Goal: Information Seeking & Learning: Learn about a topic

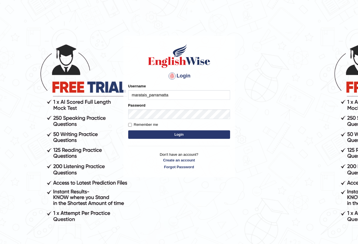
type input "maratais_parramatta"
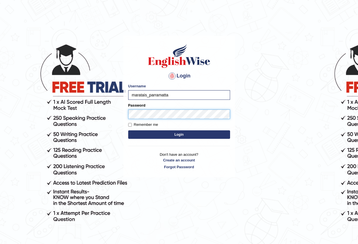
click at [128, 130] on button "Login" at bounding box center [179, 134] width 102 height 8
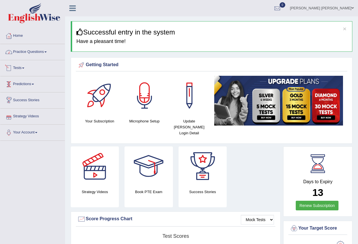
click at [27, 53] on link "Practice Questions" at bounding box center [32, 51] width 64 height 14
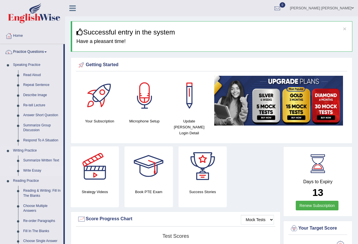
click at [32, 169] on link "Write Essay" at bounding box center [42, 171] width 43 height 10
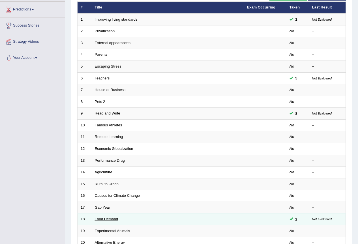
scroll to position [130, 0]
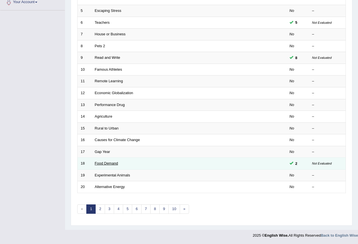
click at [115, 165] on link "Food Demand" at bounding box center [106, 163] width 23 height 4
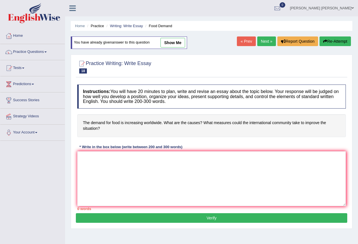
click at [174, 43] on link "show me" at bounding box center [172, 43] width 25 height 10
type textarea "The increasing influence of Food Demand on our lives has ignited numerous discu…"
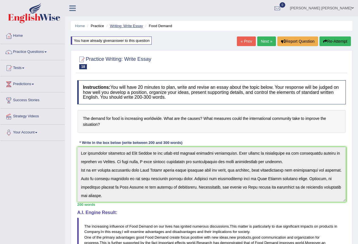
click at [124, 27] on link "Writing: Write Essay" at bounding box center [126, 26] width 33 height 4
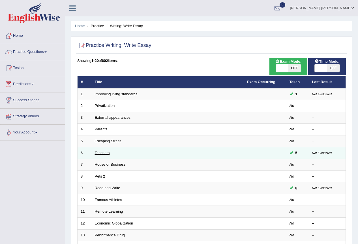
click at [102, 154] on link "Teachers" at bounding box center [102, 153] width 15 height 4
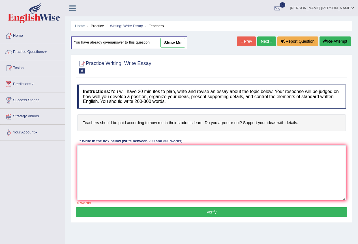
click at [166, 46] on link "show me" at bounding box center [172, 43] width 25 height 10
type textarea "The increasing influence of Teachers on our lives has ignited numerous discussi…"
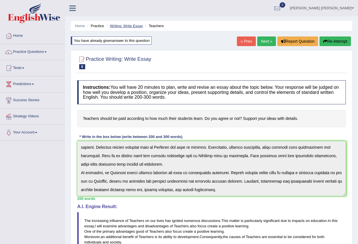
click at [135, 25] on link "Writing: Write Essay" at bounding box center [126, 26] width 33 height 4
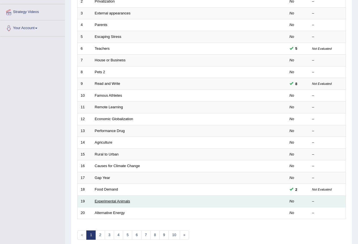
scroll to position [130, 0]
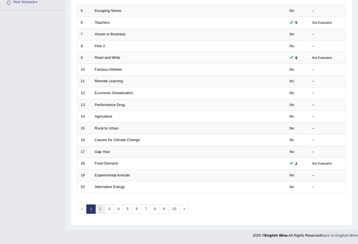
click at [102, 209] on link "2" at bounding box center [99, 208] width 9 height 9
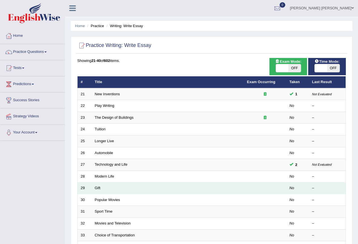
scroll to position [28, 0]
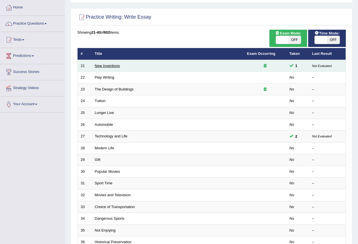
click at [116, 67] on link "New Inventions" at bounding box center [107, 66] width 25 height 4
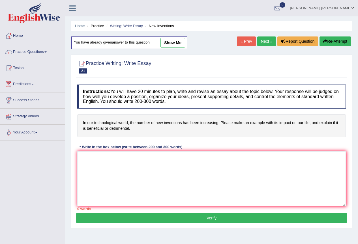
click at [171, 43] on link "show me" at bounding box center [172, 43] width 25 height 10
type textarea "The increasing influence of New Inventions on our lives has ignited numerous di…"
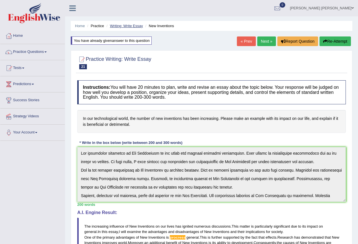
click at [132, 26] on link "Writing: Write Essay" at bounding box center [126, 26] width 33 height 4
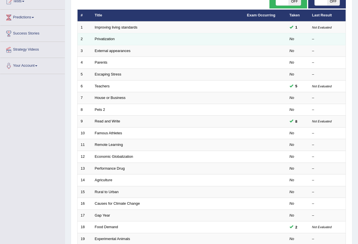
scroll to position [130, 0]
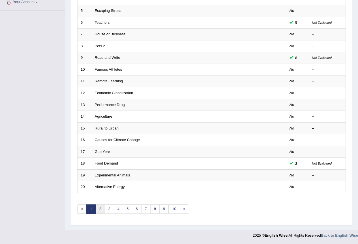
click at [100, 211] on link "2" at bounding box center [99, 208] width 9 height 9
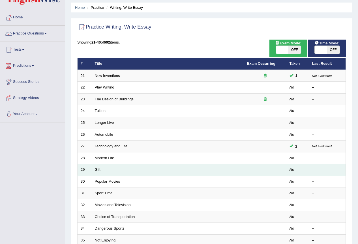
scroll to position [28, 0]
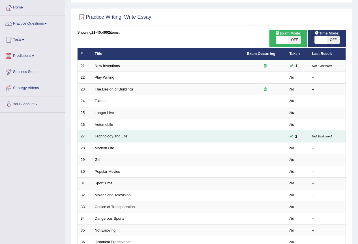
click at [116, 136] on link "Technology and Life" at bounding box center [111, 136] width 33 height 4
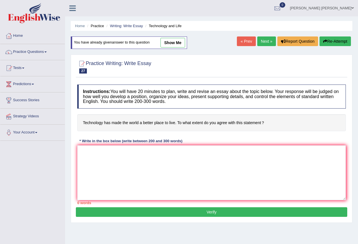
click at [166, 42] on link "show me" at bounding box center [172, 43] width 25 height 10
type textarea "The increasing influence of Technology and Life on our lives has ignited numero…"
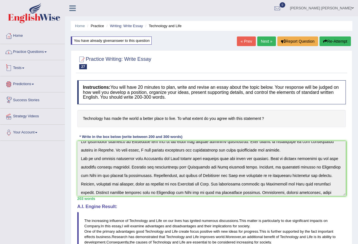
click at [33, 54] on link "Practice Questions" at bounding box center [32, 51] width 64 height 14
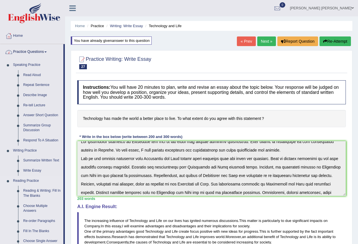
scroll to position [85, 0]
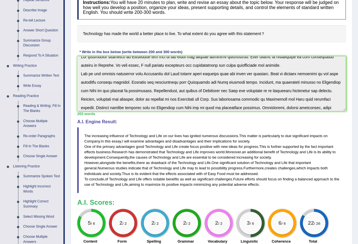
click at [30, 76] on link "Summarize Written Text" at bounding box center [42, 76] width 43 height 10
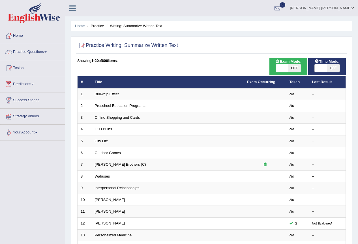
click at [25, 50] on link "Practice Questions" at bounding box center [32, 51] width 64 height 14
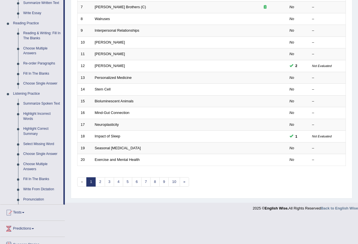
scroll to position [170, 0]
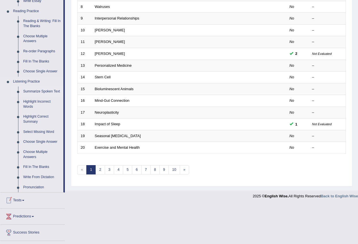
click at [50, 92] on link "Summarize Spoken Text" at bounding box center [42, 92] width 43 height 10
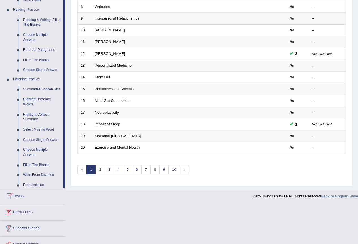
scroll to position [130, 0]
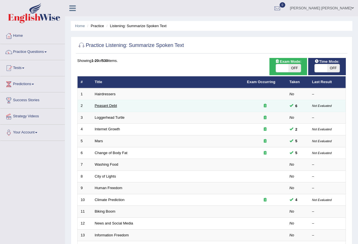
click at [106, 106] on link "Peasant Debt" at bounding box center [106, 105] width 22 height 4
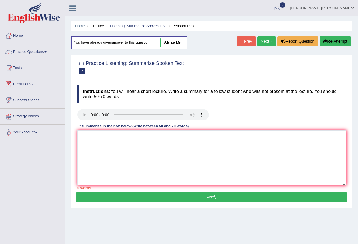
click at [170, 43] on link "show me" at bounding box center [172, 43] width 25 height 10
type textarea "The speaker provided a comprehensive overview of Peasant Debt, highlighting sev…"
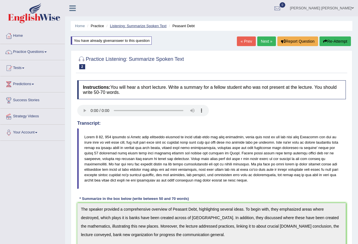
click at [129, 26] on link "Listening: Summarize Spoken Text" at bounding box center [138, 26] width 57 height 4
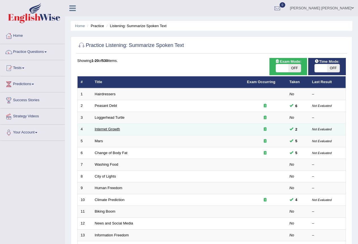
click at [114, 129] on link "Internet Growth" at bounding box center [107, 129] width 25 height 4
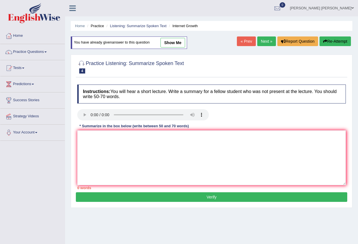
click at [164, 42] on link "show me" at bounding box center [172, 43] width 25 height 10
type textarea "The speaker provided a comprehensive overview of Internet Growth, highlighting …"
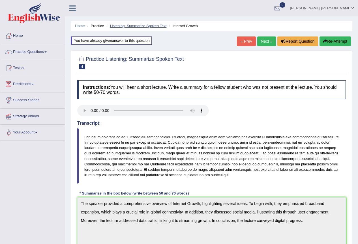
click at [138, 27] on link "Listening: Summarize Spoken Text" at bounding box center [138, 26] width 57 height 4
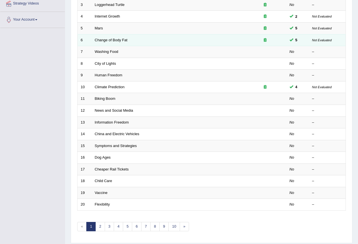
scroll to position [113, 0]
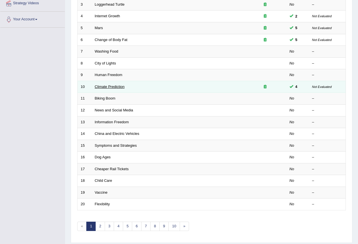
click at [113, 87] on link "Climate Prediction" at bounding box center [110, 87] width 30 height 4
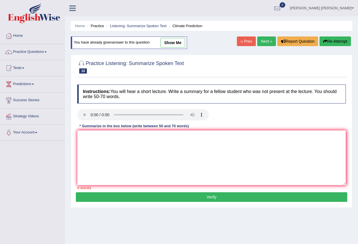
click at [171, 43] on link "show me" at bounding box center [172, 43] width 25 height 10
type textarea "The speaker provided of climate prediction, emphasizing computer models used to…"
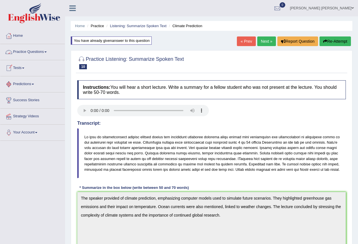
click at [35, 55] on link "Practice Questions" at bounding box center [32, 51] width 64 height 14
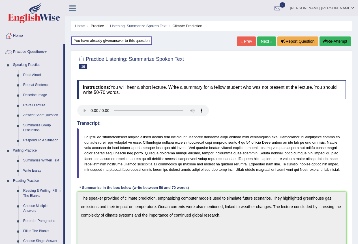
click at [22, 35] on link "Home" at bounding box center [32, 35] width 64 height 14
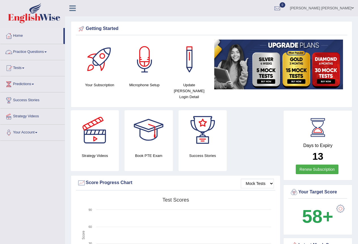
click at [30, 52] on link "Practice Questions" at bounding box center [32, 51] width 64 height 14
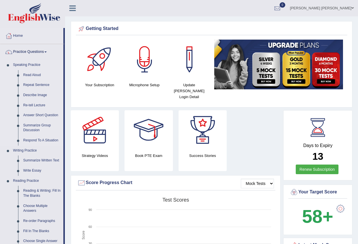
click at [35, 74] on link "Read Aloud" at bounding box center [42, 75] width 43 height 10
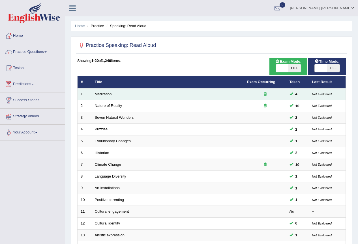
scroll to position [28, 0]
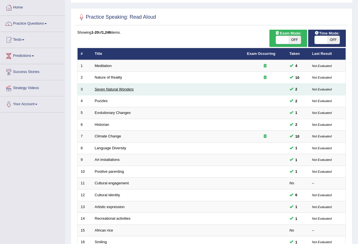
click at [106, 90] on link "Seven Natural Wonders" at bounding box center [114, 89] width 39 height 4
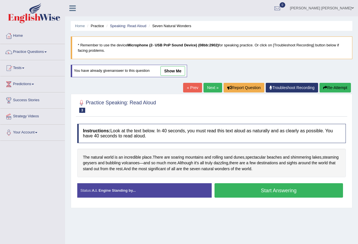
click at [169, 69] on link "show me" at bounding box center [172, 71] width 25 height 10
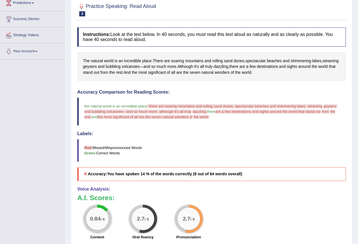
scroll to position [4, 0]
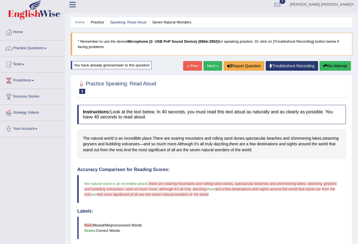
click at [210, 63] on link "Next »" at bounding box center [212, 66] width 19 height 10
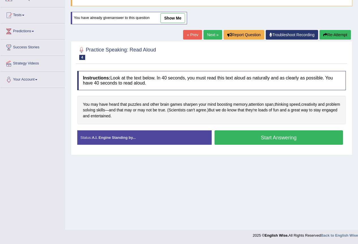
click at [170, 19] on link "show me" at bounding box center [172, 18] width 25 height 10
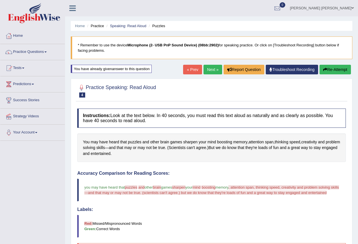
click at [130, 23] on li "Speaking: Read Aloud" at bounding box center [125, 25] width 41 height 5
click at [128, 25] on link "Speaking: Read Aloud" at bounding box center [128, 26] width 36 height 4
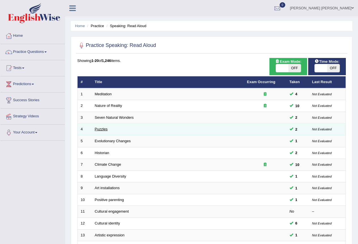
click at [103, 128] on link "Puzzles" at bounding box center [101, 129] width 13 height 4
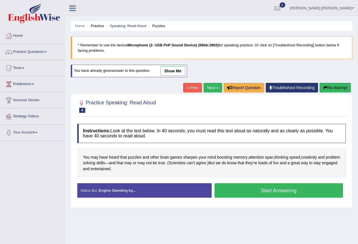
click at [172, 69] on link "show me" at bounding box center [172, 71] width 25 height 10
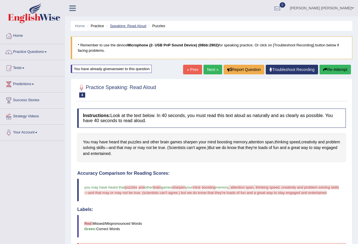
click at [129, 27] on link "Speaking: Read Aloud" at bounding box center [128, 26] width 36 height 4
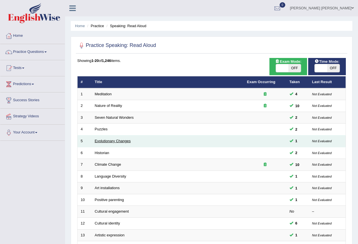
click at [113, 141] on link "Evolutionary Changes" at bounding box center [113, 141] width 36 height 4
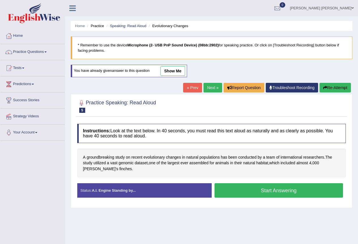
click at [174, 68] on link "show me" at bounding box center [172, 71] width 25 height 10
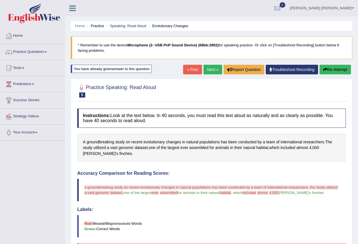
click at [206, 70] on link "Next »" at bounding box center [212, 70] width 19 height 10
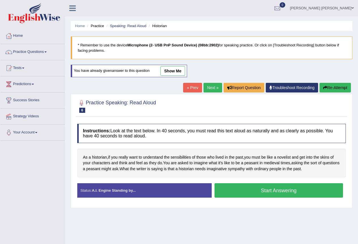
click at [169, 71] on link "show me" at bounding box center [172, 71] width 25 height 10
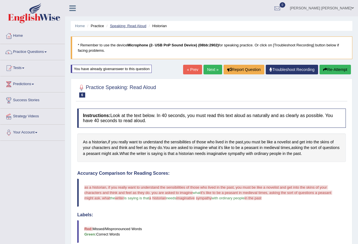
click at [131, 26] on link "Speaking: Read Aloud" at bounding box center [128, 26] width 36 height 4
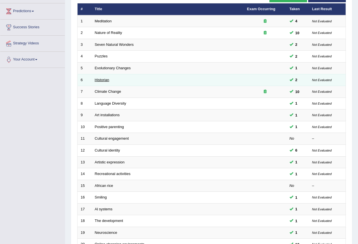
scroll to position [46, 0]
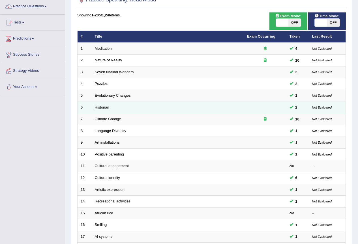
click at [98, 107] on link "Historian" at bounding box center [102, 107] width 14 height 4
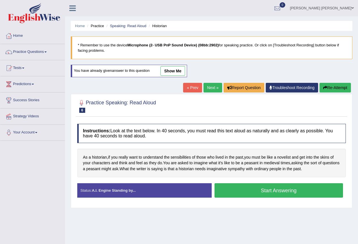
click at [168, 72] on link "show me" at bounding box center [172, 71] width 25 height 10
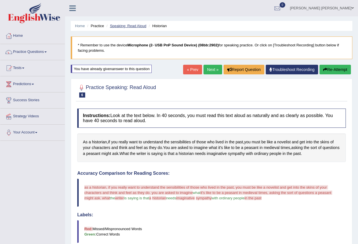
click at [123, 25] on link "Speaking: Read Aloud" at bounding box center [128, 26] width 36 height 4
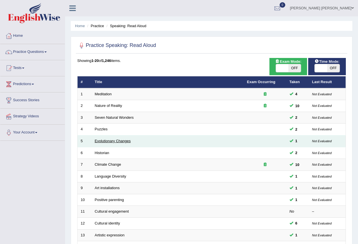
click at [109, 141] on link "Evolutionary Changes" at bounding box center [113, 141] width 36 height 4
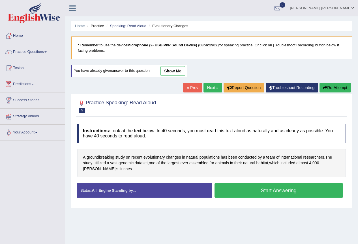
click at [166, 72] on link "show me" at bounding box center [172, 71] width 25 height 10
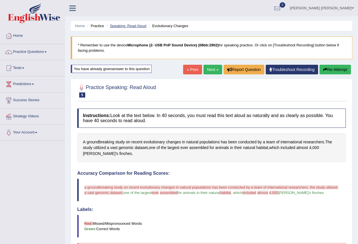
click at [139, 24] on link "Speaking: Read Aloud" at bounding box center [128, 26] width 36 height 4
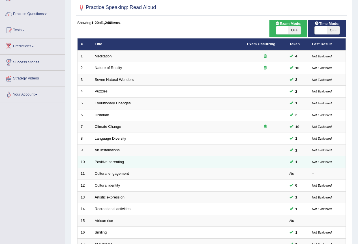
scroll to position [57, 0]
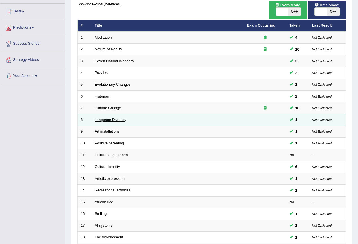
click at [109, 119] on link "Language Diversity" at bounding box center [110, 120] width 31 height 4
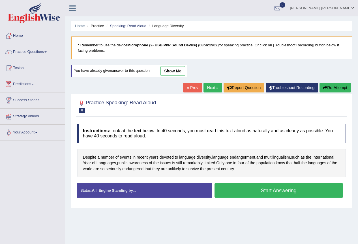
click at [170, 70] on link "show me" at bounding box center [172, 71] width 25 height 10
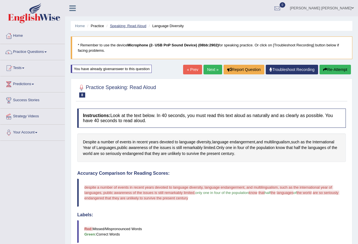
click at [140, 26] on link "Speaking: Read Aloud" at bounding box center [128, 26] width 36 height 4
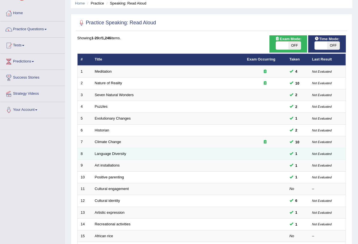
scroll to position [57, 0]
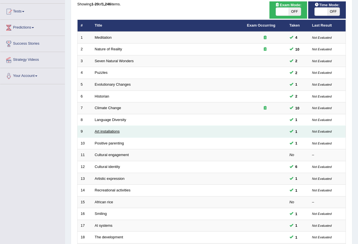
click at [116, 131] on link "Art installations" at bounding box center [107, 131] width 25 height 4
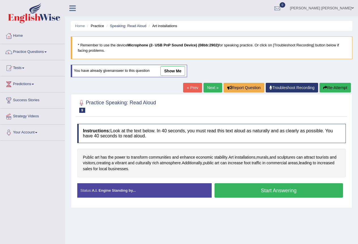
click at [166, 70] on link "show me" at bounding box center [172, 71] width 25 height 10
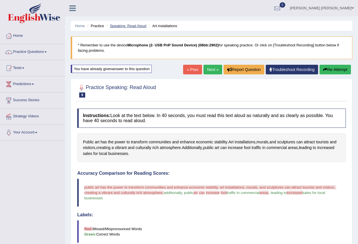
click at [133, 25] on link "Speaking: Read Aloud" at bounding box center [128, 26] width 36 height 4
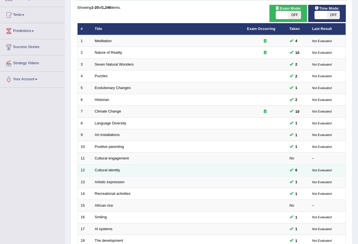
scroll to position [57, 0]
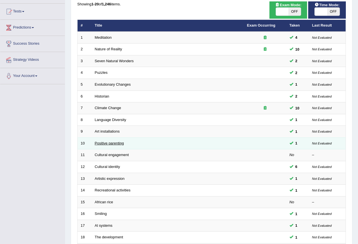
click at [113, 142] on link "Positive parenting" at bounding box center [109, 143] width 29 height 4
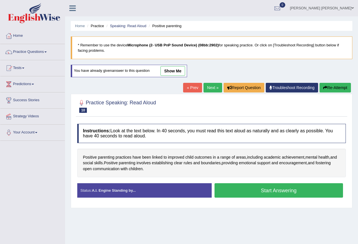
click at [163, 70] on link "show me" at bounding box center [172, 71] width 25 height 10
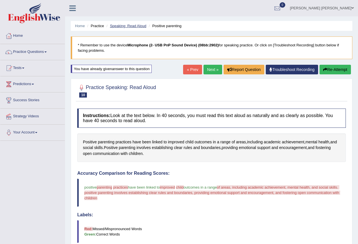
click at [130, 26] on link "Speaking: Read Aloud" at bounding box center [128, 26] width 36 height 4
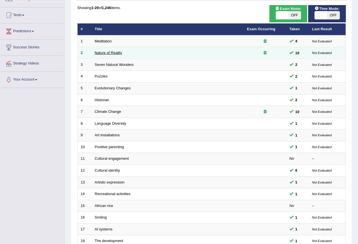
scroll to position [130, 0]
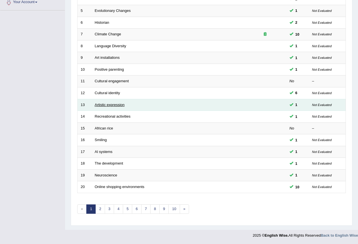
click at [110, 103] on link "Artistic expression" at bounding box center [110, 105] width 30 height 4
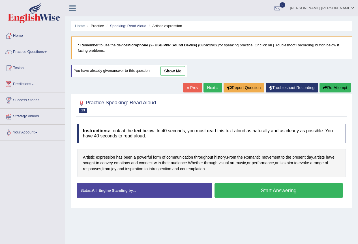
click at [167, 68] on link "show me" at bounding box center [172, 71] width 25 height 10
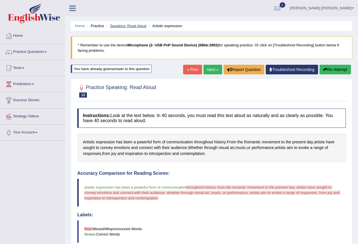
click at [120, 27] on link "Speaking: Read Aloud" at bounding box center [128, 26] width 36 height 4
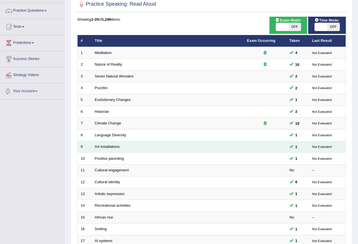
scroll to position [113, 0]
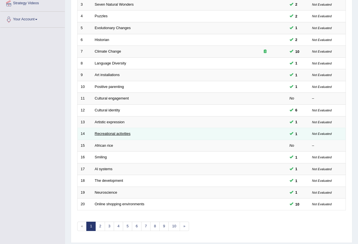
click at [119, 134] on link "Recreational activities" at bounding box center [113, 133] width 36 height 4
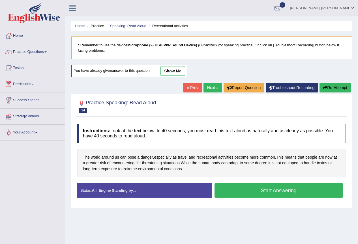
click at [167, 68] on link "show me" at bounding box center [172, 71] width 25 height 10
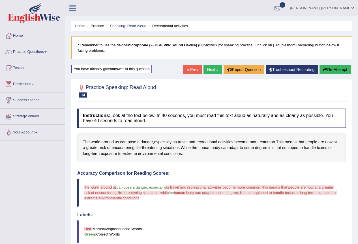
click at [130, 23] on li "Speaking: Read Aloud" at bounding box center [125, 25] width 41 height 5
click at [131, 25] on link "Speaking: Read Aloud" at bounding box center [128, 26] width 36 height 4
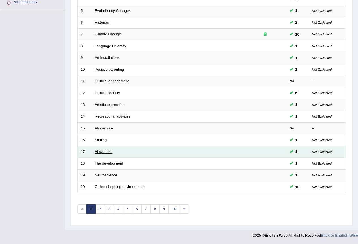
click at [107, 150] on link "Al systems" at bounding box center [104, 152] width 18 height 4
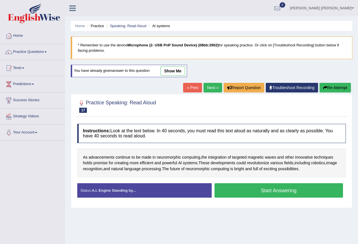
click at [167, 71] on link "show me" at bounding box center [172, 71] width 25 height 10
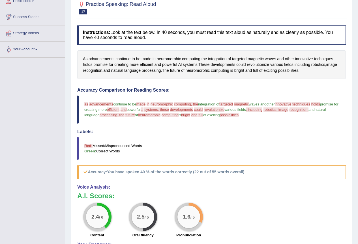
scroll to position [28, 0]
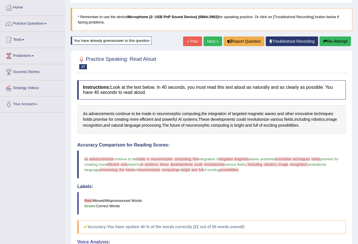
click at [210, 41] on link "Next »" at bounding box center [212, 41] width 19 height 10
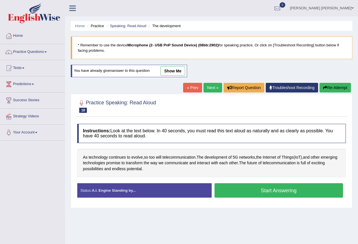
click at [170, 72] on link "show me" at bounding box center [172, 71] width 25 height 10
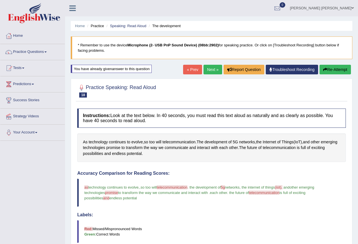
click at [208, 69] on link "Next »" at bounding box center [212, 70] width 19 height 10
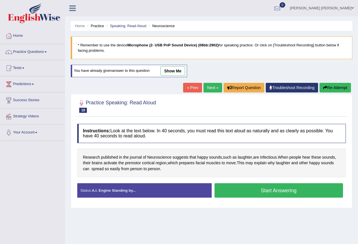
click at [171, 70] on link "show me" at bounding box center [172, 71] width 25 height 10
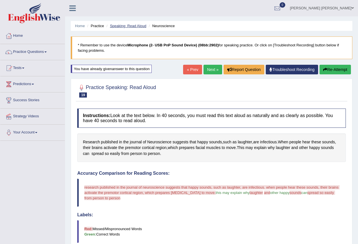
click at [134, 25] on link "Speaking: Read Aloud" at bounding box center [128, 26] width 36 height 4
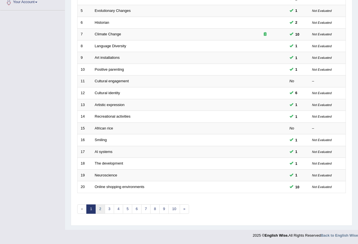
click at [97, 211] on link "2" at bounding box center [99, 208] width 9 height 9
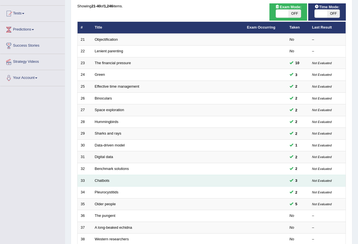
scroll to position [130, 0]
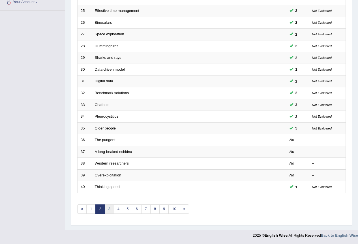
click at [111, 208] on link "3" at bounding box center [109, 208] width 9 height 9
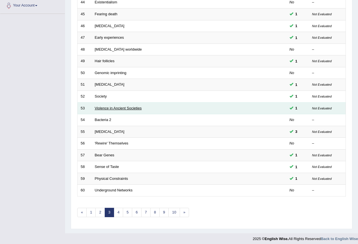
scroll to position [130, 0]
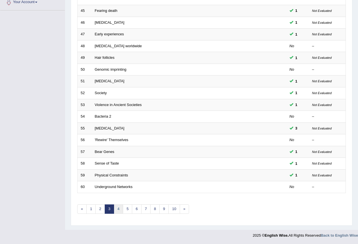
click at [120, 210] on link "4" at bounding box center [118, 208] width 9 height 9
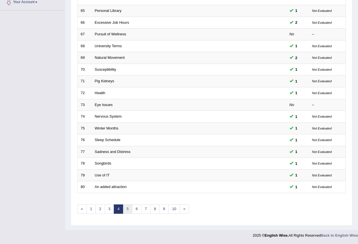
click at [127, 208] on link "5" at bounding box center [127, 208] width 9 height 9
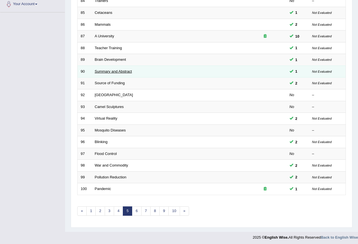
scroll to position [130, 0]
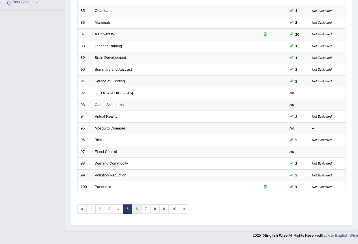
click at [136, 209] on link "6" at bounding box center [136, 208] width 9 height 9
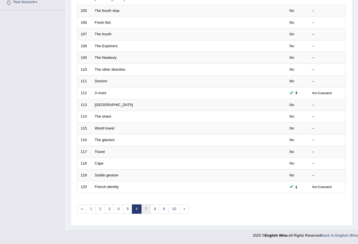
click at [144, 208] on link "7" at bounding box center [145, 208] width 9 height 9
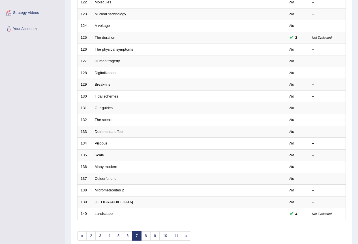
scroll to position [130, 0]
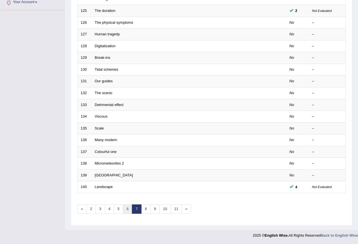
click at [129, 207] on link "6" at bounding box center [127, 208] width 9 height 9
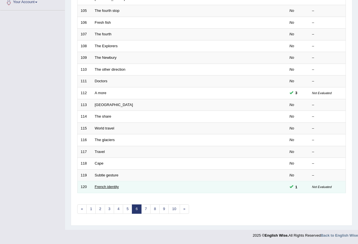
click at [115, 186] on link "French identity" at bounding box center [107, 187] width 24 height 4
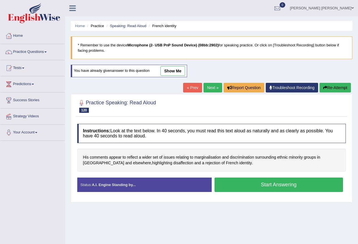
click at [166, 70] on link "show me" at bounding box center [172, 71] width 25 height 10
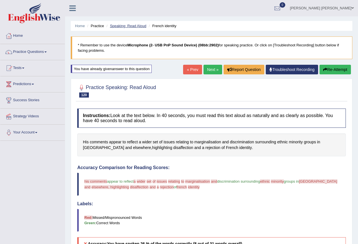
click at [135, 27] on link "Speaking: Read Aloud" at bounding box center [128, 26] width 36 height 4
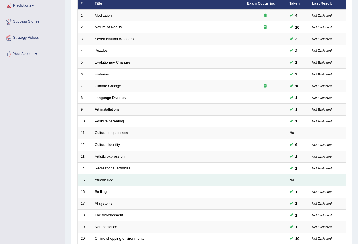
scroll to position [130, 0]
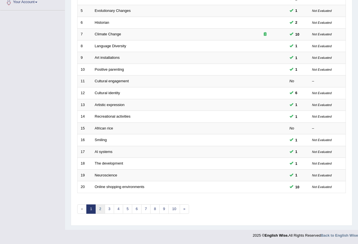
click at [101, 209] on link "2" at bounding box center [99, 208] width 9 height 9
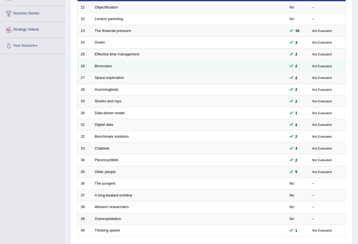
scroll to position [113, 0]
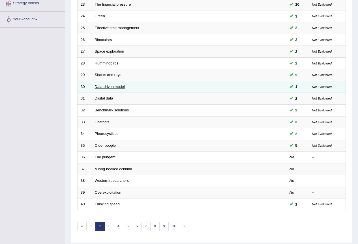
click at [106, 86] on link "Data-driven model" at bounding box center [110, 87] width 30 height 4
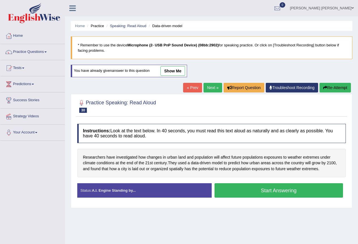
click at [166, 71] on link "show me" at bounding box center [172, 71] width 25 height 10
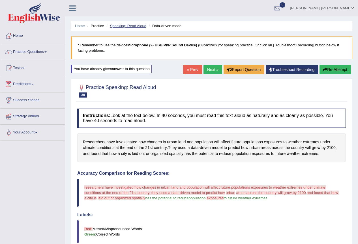
click at [136, 26] on link "Speaking: Read Aloud" at bounding box center [128, 26] width 36 height 4
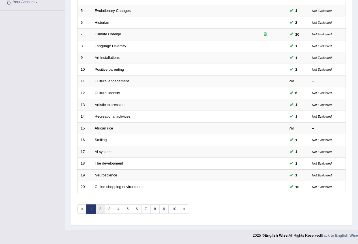
click at [99, 212] on link "2" at bounding box center [99, 208] width 9 height 9
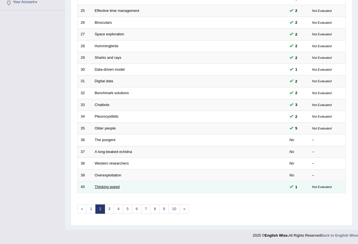
click at [109, 188] on link "Thinking speed" at bounding box center [107, 187] width 25 height 4
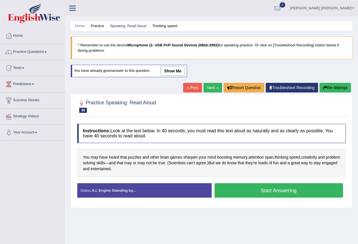
click at [172, 70] on link "show me" at bounding box center [172, 71] width 25 height 10
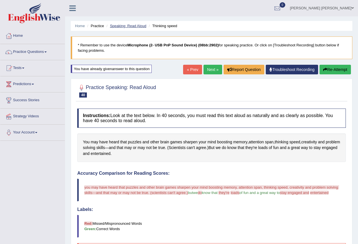
click at [126, 26] on link "Speaking: Read Aloud" at bounding box center [128, 26] width 36 height 4
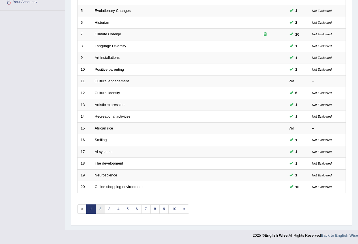
click at [102, 210] on link "2" at bounding box center [99, 208] width 9 height 9
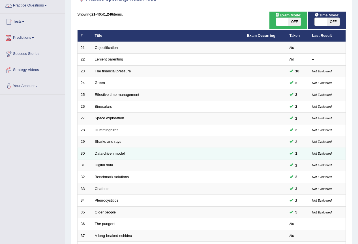
scroll to position [57, 0]
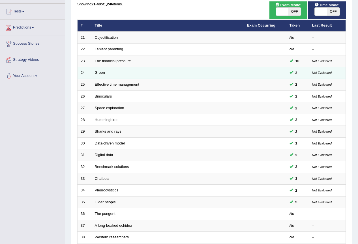
click at [101, 72] on link "Green" at bounding box center [100, 72] width 10 height 4
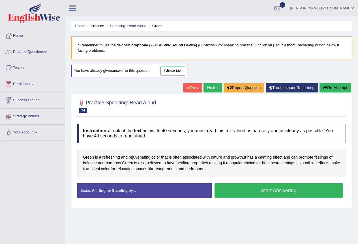
click at [172, 69] on link "show me" at bounding box center [172, 71] width 25 height 10
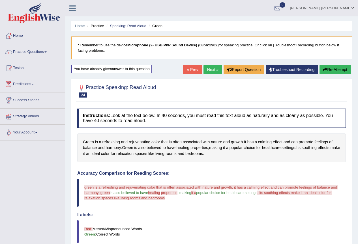
click at [207, 69] on link "Next »" at bounding box center [212, 70] width 19 height 10
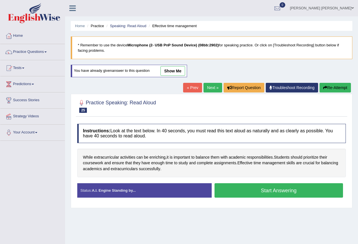
click at [176, 70] on link "show me" at bounding box center [172, 71] width 25 height 10
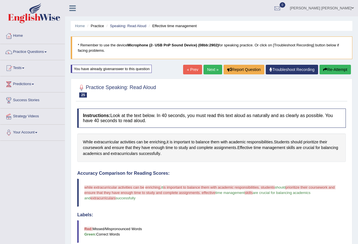
click at [207, 68] on link "Next »" at bounding box center [212, 70] width 19 height 10
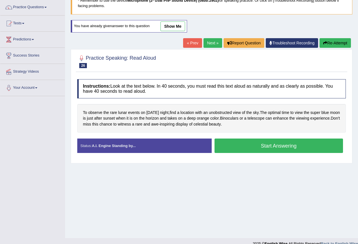
scroll to position [25, 0]
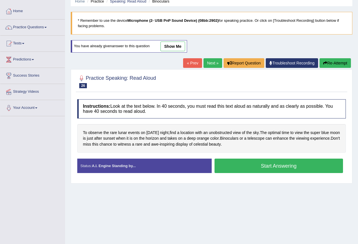
click at [176, 46] on link "show me" at bounding box center [172, 47] width 25 height 10
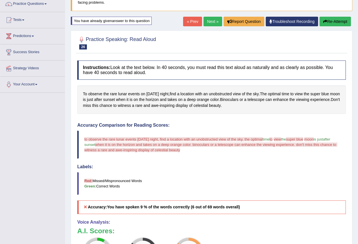
scroll to position [0, 0]
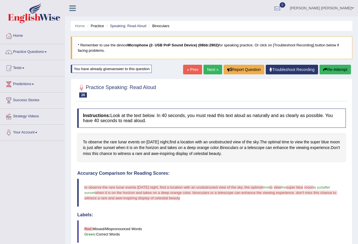
click at [206, 70] on link "Next »" at bounding box center [212, 70] width 19 height 10
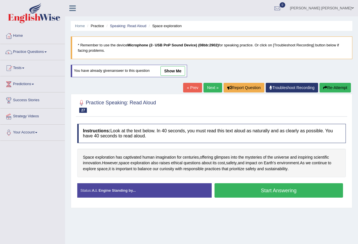
click at [165, 72] on link "show me" at bounding box center [172, 71] width 25 height 10
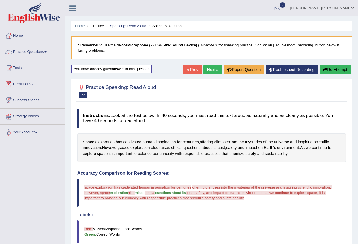
click at [213, 70] on link "Next »" at bounding box center [212, 70] width 19 height 10
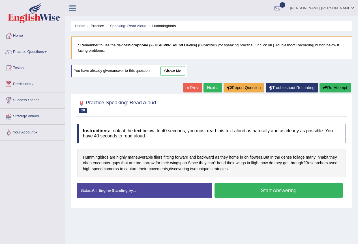
click at [174, 71] on link "show me" at bounding box center [172, 71] width 25 height 10
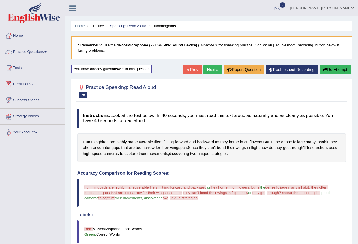
click at [210, 69] on link "Next »" at bounding box center [212, 70] width 19 height 10
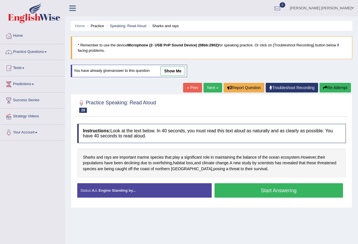
click at [171, 69] on link "show me" at bounding box center [172, 71] width 25 height 10
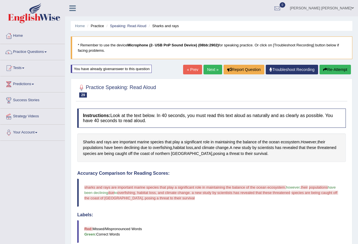
click at [209, 69] on link "Next »" at bounding box center [212, 70] width 19 height 10
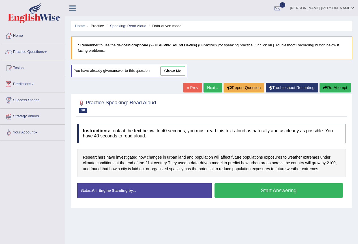
click at [170, 71] on link "show me" at bounding box center [172, 71] width 25 height 10
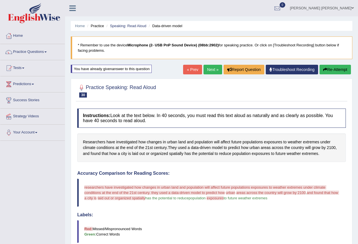
click at [213, 70] on link "Next »" at bounding box center [212, 70] width 19 height 10
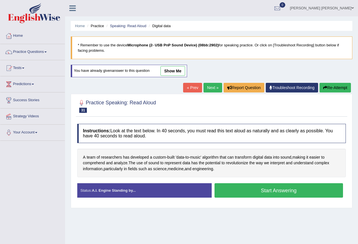
click at [171, 71] on link "show me" at bounding box center [172, 71] width 25 height 10
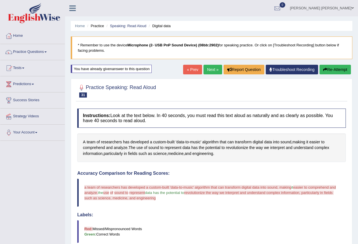
click at [210, 68] on link "Next »" at bounding box center [212, 70] width 19 height 10
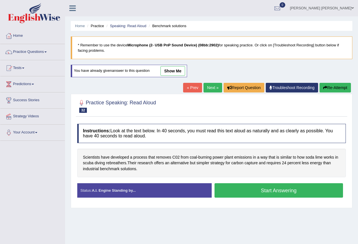
click at [168, 71] on link "show me" at bounding box center [172, 71] width 25 height 10
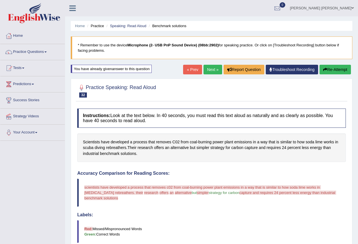
click at [211, 69] on link "Next »" at bounding box center [212, 70] width 19 height 10
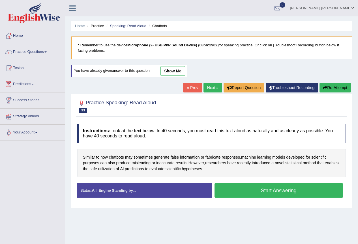
click at [175, 70] on link "show me" at bounding box center [172, 71] width 25 height 10
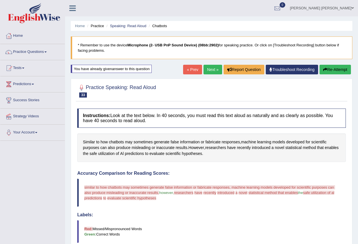
click at [210, 71] on link "Next »" at bounding box center [212, 70] width 19 height 10
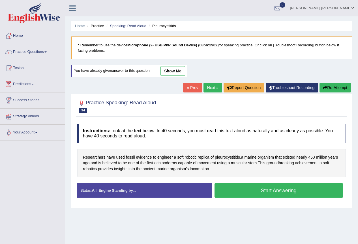
click at [173, 71] on link "show me" at bounding box center [172, 71] width 25 height 10
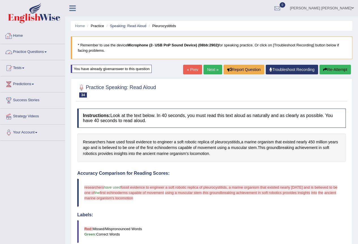
click at [12, 36] on div at bounding box center [9, 36] width 8 height 8
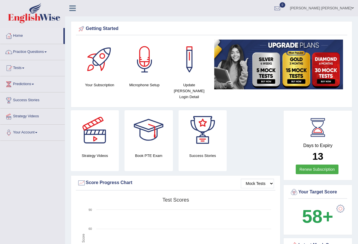
click at [39, 51] on link "Practice Questions" at bounding box center [32, 51] width 64 height 14
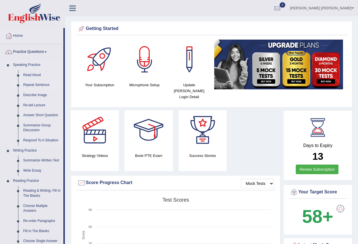
click at [36, 85] on link "Repeat Sentence" at bounding box center [42, 85] width 43 height 10
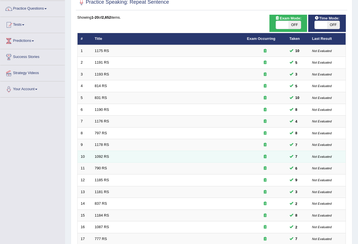
scroll to position [130, 0]
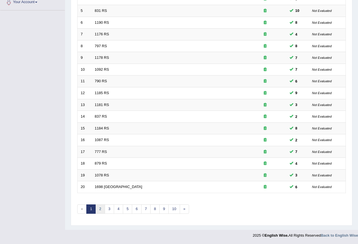
click at [102, 208] on link "2" at bounding box center [99, 208] width 9 height 9
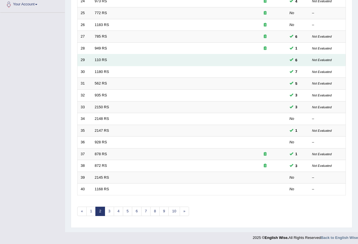
scroll to position [130, 0]
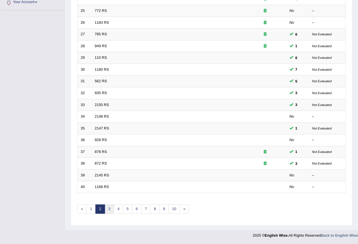
click at [107, 209] on link "3" at bounding box center [109, 208] width 9 height 9
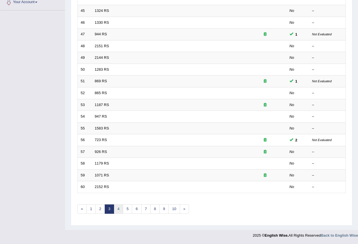
click at [115, 209] on link "4" at bounding box center [118, 208] width 9 height 9
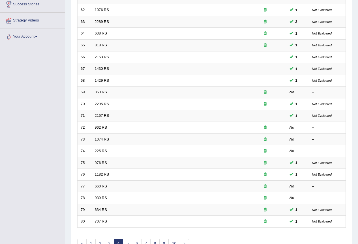
scroll to position [113, 0]
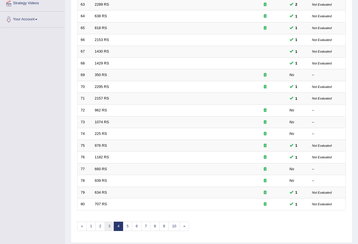
click at [108, 225] on link "3" at bounding box center [109, 226] width 9 height 9
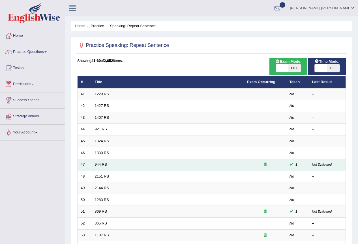
click at [102, 164] on link "944 RS" at bounding box center [101, 164] width 12 height 4
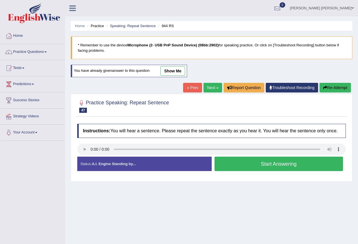
click at [169, 69] on link "show me" at bounding box center [172, 71] width 25 height 10
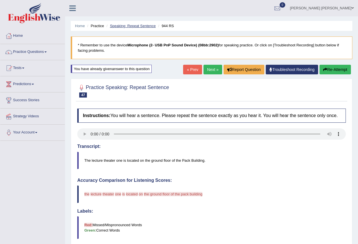
click at [141, 27] on link "Speaking: Repeat Sentence" at bounding box center [133, 26] width 46 height 4
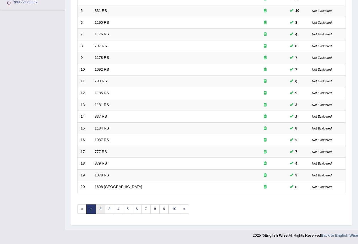
click at [103, 210] on link "2" at bounding box center [99, 208] width 9 height 9
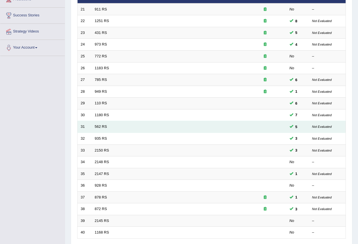
scroll to position [130, 0]
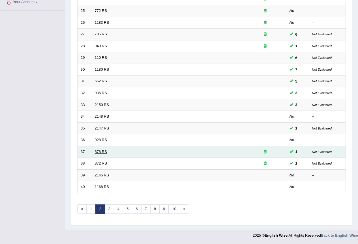
click at [101, 153] on link "878 RS" at bounding box center [101, 152] width 12 height 4
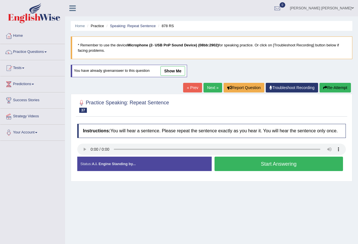
click at [171, 68] on link "show me" at bounding box center [172, 71] width 25 height 10
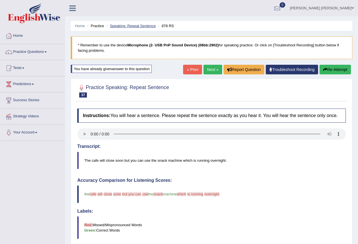
click at [152, 27] on link "Speaking: Repeat Sentence" at bounding box center [133, 26] width 46 height 4
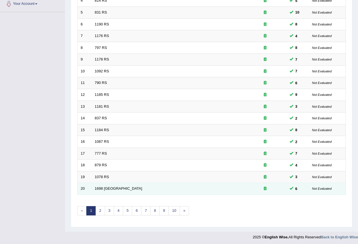
scroll to position [130, 0]
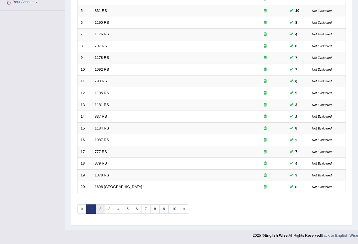
click at [102, 210] on link "2" at bounding box center [99, 208] width 9 height 9
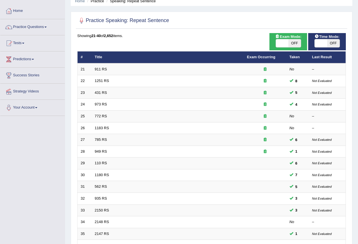
scroll to position [130, 0]
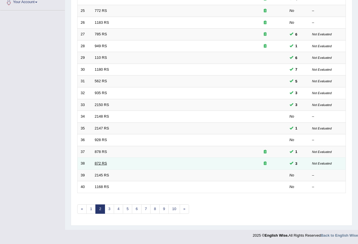
click at [103, 162] on link "872 RS" at bounding box center [101, 163] width 12 height 4
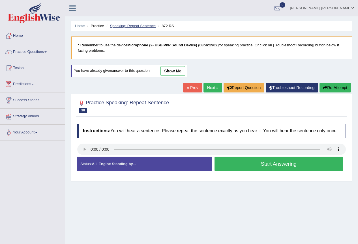
click at [139, 27] on link "Speaking: Repeat Sentence" at bounding box center [133, 26] width 46 height 4
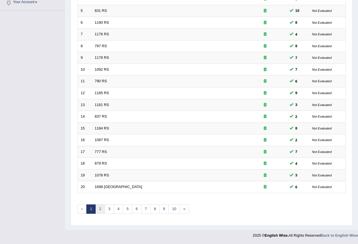
click at [100, 212] on link "2" at bounding box center [99, 208] width 9 height 9
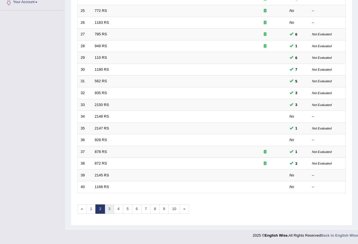
click at [107, 211] on link "3" at bounding box center [109, 208] width 9 height 9
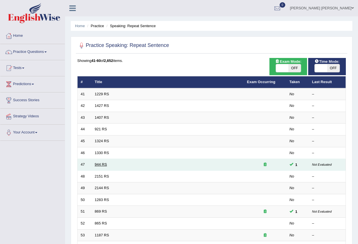
click at [104, 165] on link "944 RS" at bounding box center [101, 164] width 12 height 4
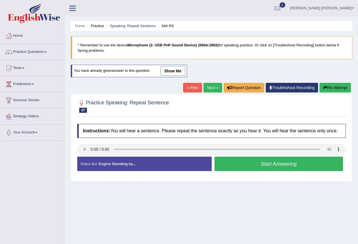
click at [174, 67] on link "show me" at bounding box center [172, 71] width 25 height 10
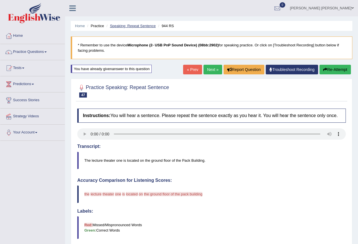
click at [141, 26] on link "Speaking: Repeat Sentence" at bounding box center [133, 26] width 46 height 4
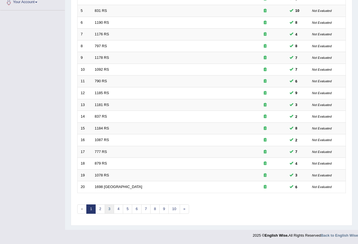
click at [106, 209] on link "3" at bounding box center [109, 208] width 9 height 9
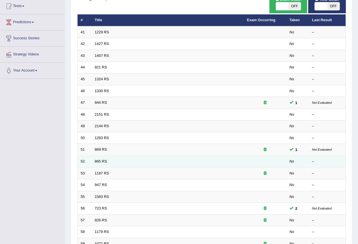
scroll to position [85, 0]
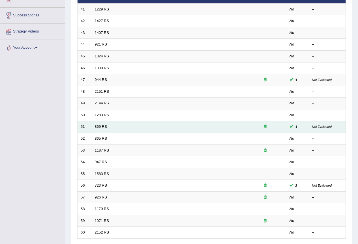
click at [103, 126] on link "869 RS" at bounding box center [101, 126] width 12 height 4
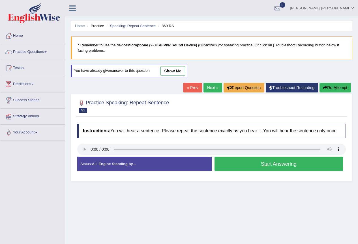
click at [170, 71] on link "show me" at bounding box center [172, 71] width 25 height 10
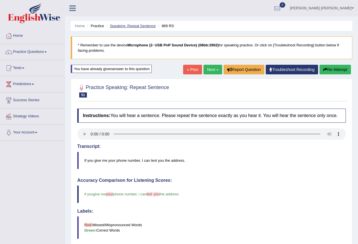
click at [141, 26] on link "Speaking: Repeat Sentence" at bounding box center [133, 26] width 46 height 4
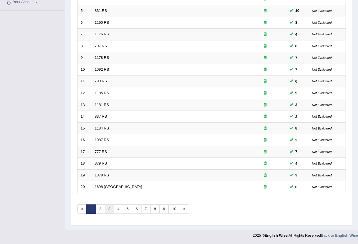
click at [109, 210] on link "3" at bounding box center [109, 208] width 9 height 9
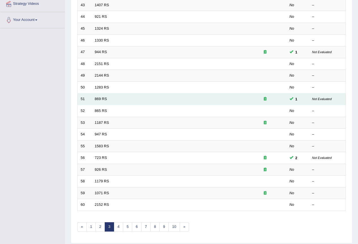
scroll to position [113, 0]
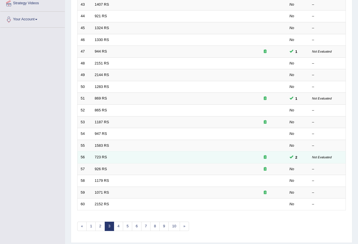
click at [102, 152] on td "723 RS" at bounding box center [168, 158] width 152 height 12
click at [101, 157] on link "723 RS" at bounding box center [101, 157] width 12 height 4
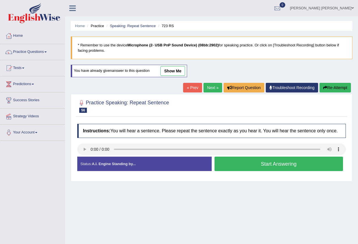
click at [168, 71] on link "show me" at bounding box center [172, 71] width 25 height 10
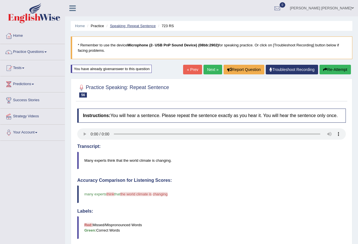
click at [143, 25] on link "Speaking: Repeat Sentence" at bounding box center [133, 26] width 46 height 4
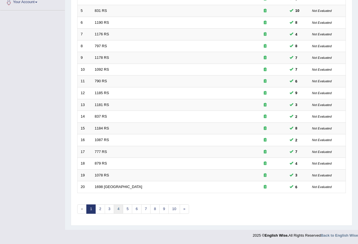
click at [115, 208] on link "4" at bounding box center [118, 208] width 9 height 9
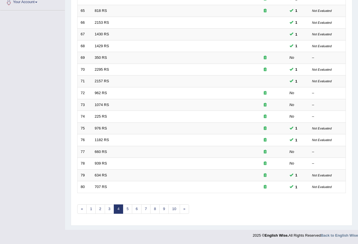
scroll to position [46, 0]
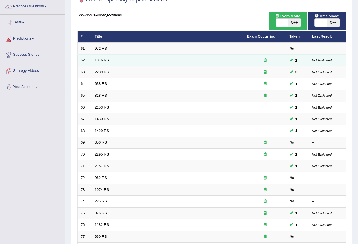
click at [99, 59] on link "1076 RS" at bounding box center [102, 60] width 14 height 4
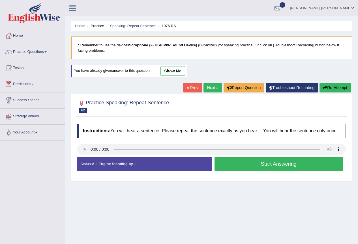
click at [167, 71] on link "show me" at bounding box center [172, 71] width 25 height 10
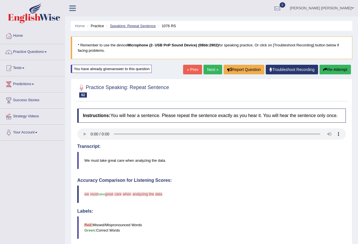
click at [145, 26] on link "Speaking: Repeat Sentence" at bounding box center [133, 26] width 46 height 4
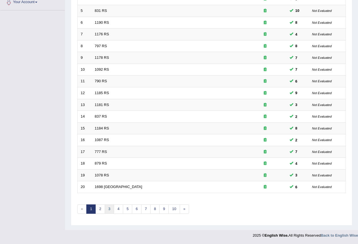
click at [112, 208] on link "3" at bounding box center [109, 208] width 9 height 9
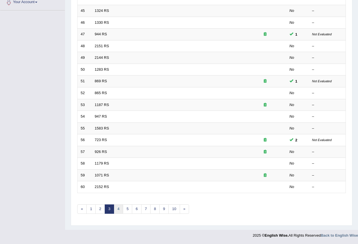
click at [116, 208] on link "4" at bounding box center [118, 208] width 9 height 9
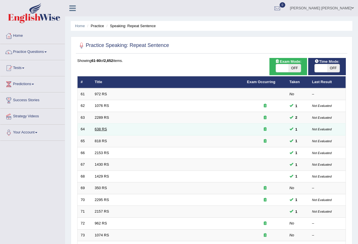
click at [99, 129] on link "638 RS" at bounding box center [101, 129] width 12 height 4
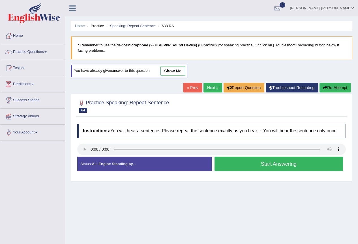
click at [165, 72] on link "show me" at bounding box center [172, 71] width 25 height 10
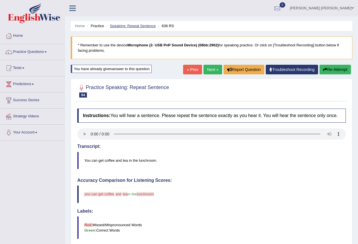
click at [146, 26] on link "Speaking: Repeat Sentence" at bounding box center [133, 26] width 46 height 4
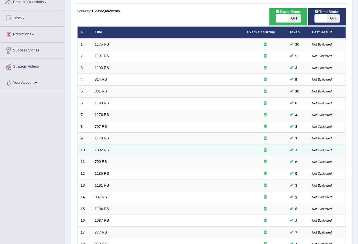
scroll to position [130, 0]
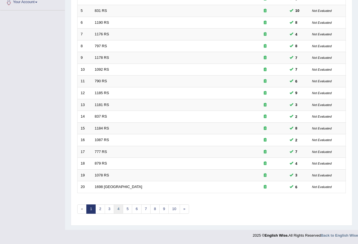
click at [119, 208] on link "4" at bounding box center [118, 208] width 9 height 9
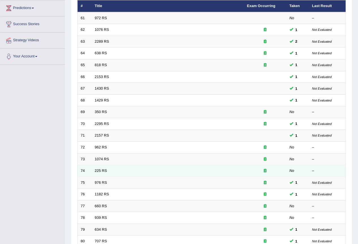
scroll to position [46, 0]
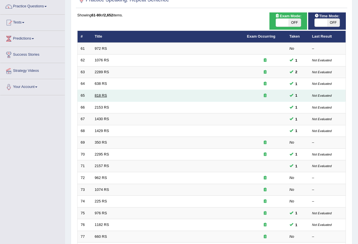
click at [104, 96] on link "818 RS" at bounding box center [101, 95] width 12 height 4
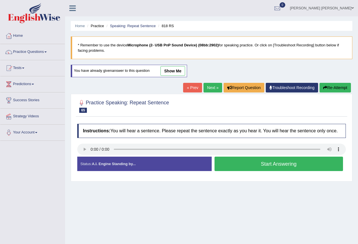
click at [170, 70] on link "show me" at bounding box center [172, 71] width 25 height 10
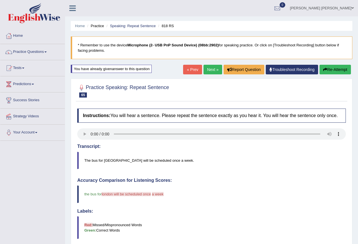
click at [147, 22] on ul "Home Practice Speaking: Repeat Sentence 818 RS" at bounding box center [211, 26] width 281 height 10
click at [147, 25] on link "Speaking: Repeat Sentence" at bounding box center [133, 26] width 46 height 4
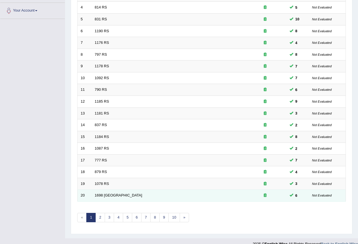
scroll to position [130, 0]
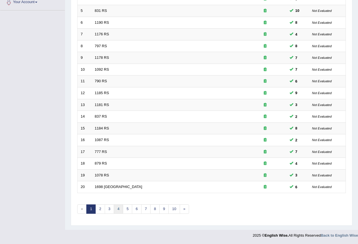
click at [120, 208] on link "4" at bounding box center [118, 208] width 9 height 9
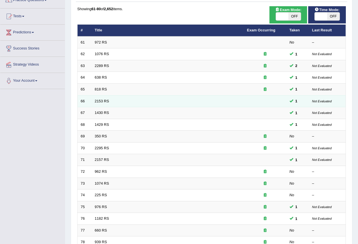
scroll to position [57, 0]
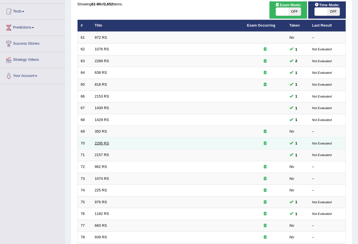
click at [96, 143] on link "2295 RS" at bounding box center [102, 143] width 14 height 4
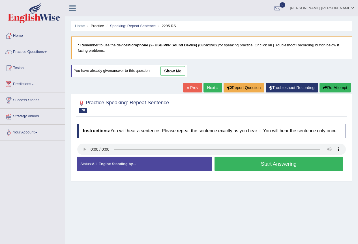
click at [167, 74] on link "show me" at bounding box center [172, 71] width 25 height 10
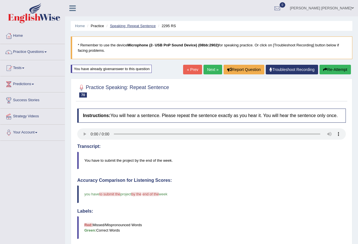
click at [137, 24] on link "Speaking: Repeat Sentence" at bounding box center [133, 26] width 46 height 4
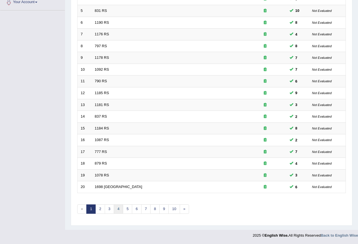
click at [117, 208] on link "4" at bounding box center [118, 208] width 9 height 9
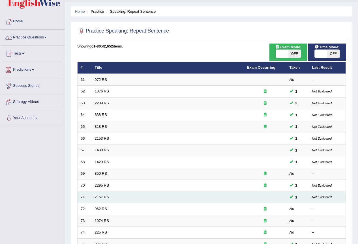
scroll to position [28, 0]
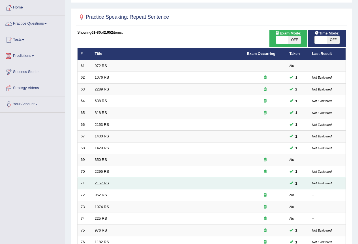
click at [101, 184] on link "2157 RS" at bounding box center [102, 183] width 14 height 4
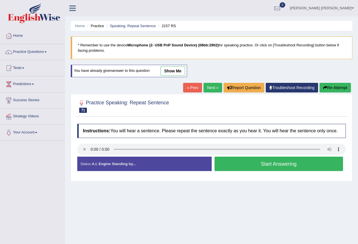
click at [172, 70] on link "show me" at bounding box center [172, 71] width 25 height 10
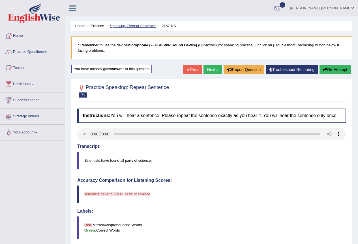
click at [137, 24] on link "Speaking: Repeat Sentence" at bounding box center [133, 26] width 46 height 4
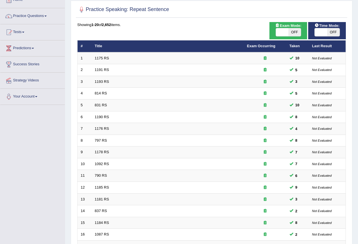
scroll to position [130, 0]
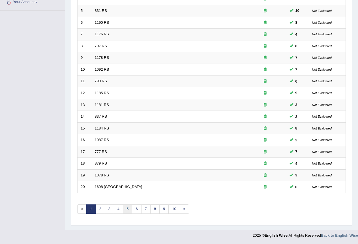
click at [126, 211] on link "5" at bounding box center [127, 208] width 9 height 9
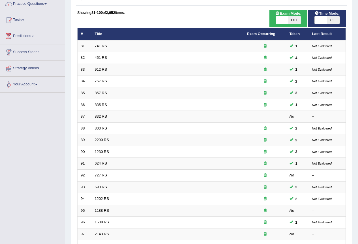
scroll to position [130, 0]
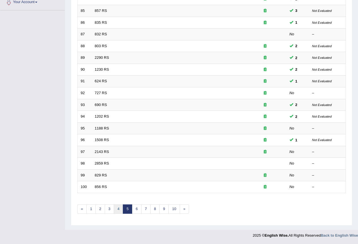
click at [120, 210] on link "4" at bounding box center [118, 208] width 9 height 9
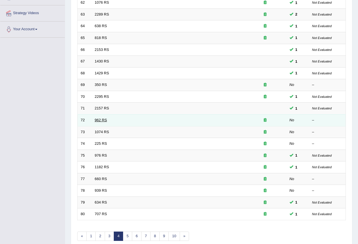
scroll to position [113, 0]
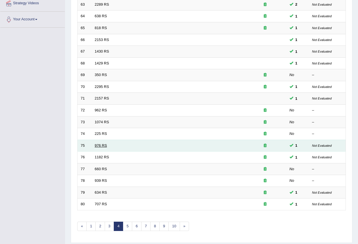
click at [102, 145] on link "976 RS" at bounding box center [101, 145] width 12 height 4
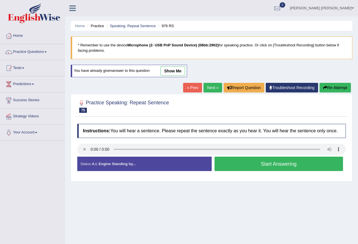
click at [165, 74] on link "show me" at bounding box center [172, 71] width 25 height 10
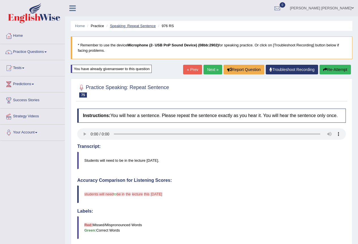
click at [143, 26] on link "Speaking: Repeat Sentence" at bounding box center [133, 26] width 46 height 4
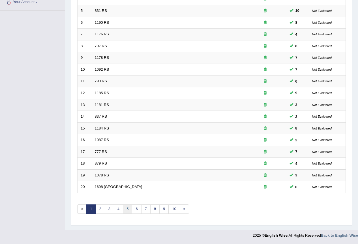
scroll to position [130, 0]
click at [121, 209] on link "4" at bounding box center [118, 208] width 9 height 9
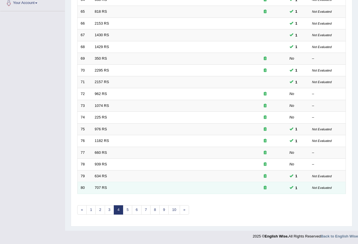
scroll to position [130, 0]
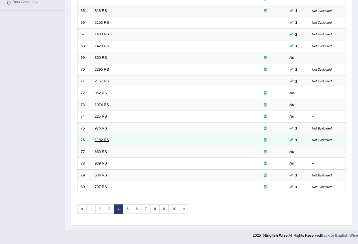
click at [102, 140] on link "1182 RS" at bounding box center [102, 140] width 14 height 4
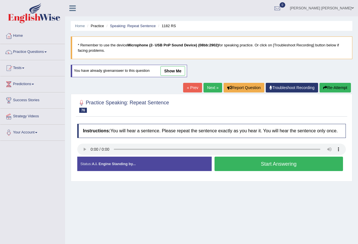
click at [169, 70] on link "show me" at bounding box center [172, 71] width 25 height 10
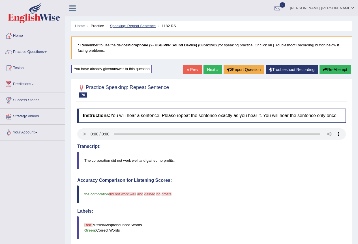
click at [140, 26] on link "Speaking: Repeat Sentence" at bounding box center [133, 26] width 46 height 4
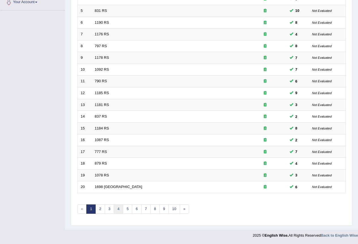
click at [118, 210] on link "4" at bounding box center [118, 208] width 9 height 9
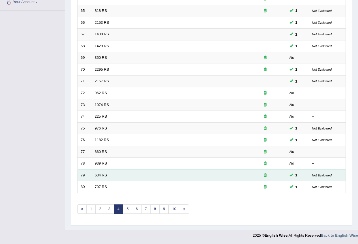
click at [103, 176] on link "634 RS" at bounding box center [101, 175] width 12 height 4
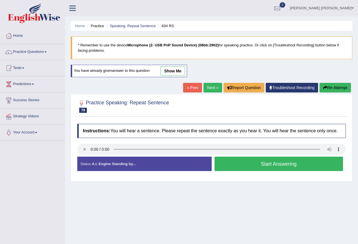
click at [171, 71] on link "show me" at bounding box center [172, 71] width 25 height 10
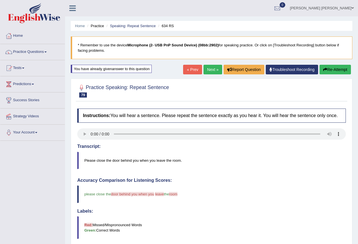
click at [139, 23] on li "Speaking: Repeat Sentence" at bounding box center [130, 25] width 51 height 5
click at [139, 27] on link "Speaking: Repeat Sentence" at bounding box center [133, 26] width 46 height 4
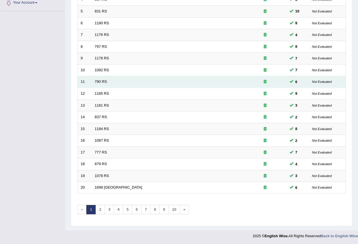
scroll to position [130, 0]
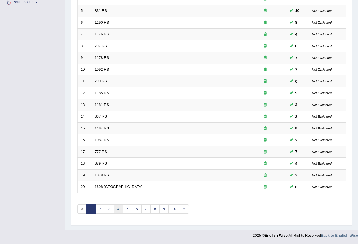
click at [121, 210] on link "4" at bounding box center [118, 208] width 9 height 9
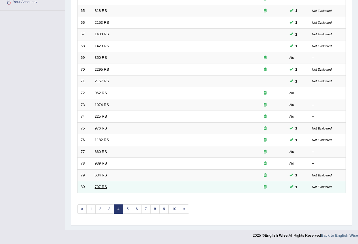
click at [99, 188] on link "707 RS" at bounding box center [101, 187] width 12 height 4
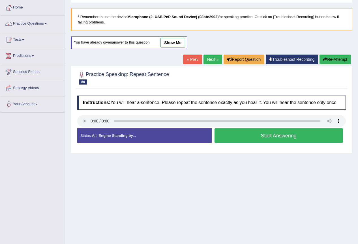
click at [167, 44] on link "show me" at bounding box center [172, 43] width 25 height 10
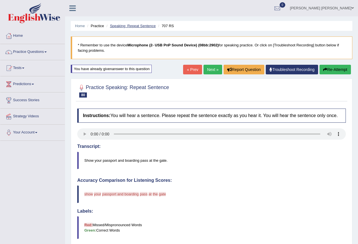
click at [148, 24] on link "Speaking: Repeat Sentence" at bounding box center [133, 26] width 46 height 4
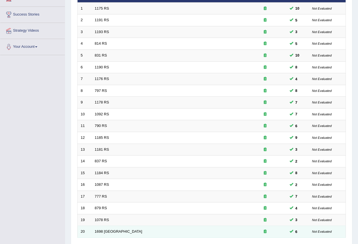
scroll to position [130, 0]
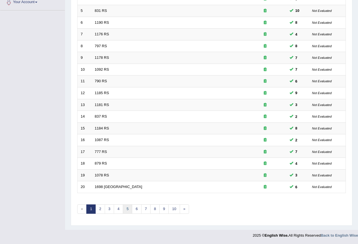
click at [129, 209] on link "5" at bounding box center [127, 208] width 9 height 9
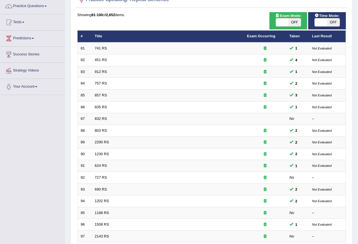
scroll to position [46, 0]
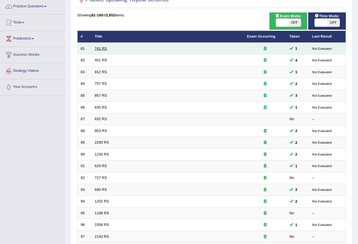
click at [100, 46] on link "741 RS" at bounding box center [101, 48] width 12 height 4
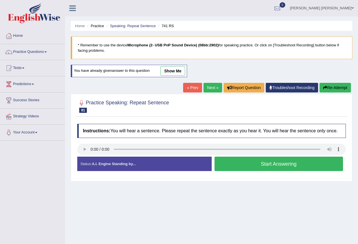
click at [170, 72] on link "show me" at bounding box center [172, 71] width 25 height 10
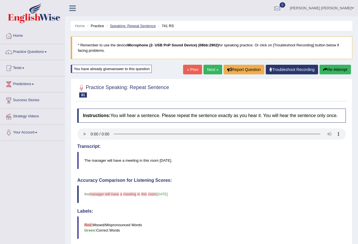
click at [141, 26] on link "Speaking: Repeat Sentence" at bounding box center [133, 26] width 46 height 4
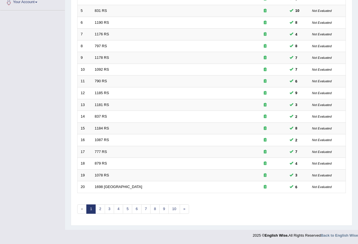
scroll to position [130, 0]
click at [129, 208] on link "5" at bounding box center [127, 208] width 9 height 9
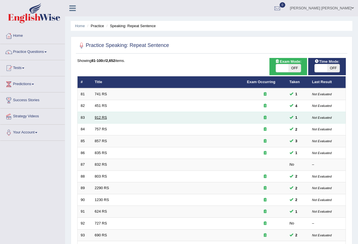
click at [101, 116] on link "912 RS" at bounding box center [101, 117] width 12 height 4
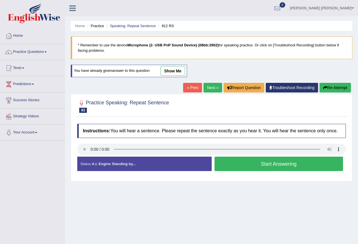
click at [170, 69] on link "show me" at bounding box center [172, 71] width 25 height 10
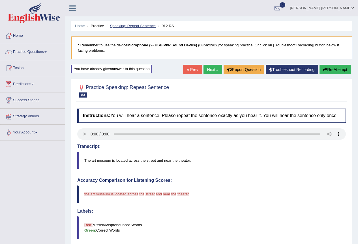
click at [147, 26] on link "Speaking: Repeat Sentence" at bounding box center [133, 26] width 46 height 4
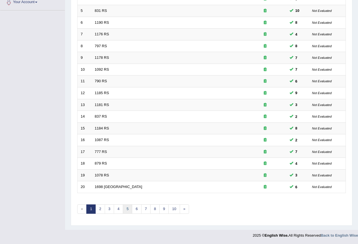
click at [129, 210] on link "5" at bounding box center [127, 208] width 9 height 9
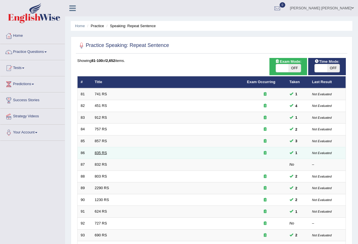
click at [96, 153] on link "835 RS" at bounding box center [101, 153] width 12 height 4
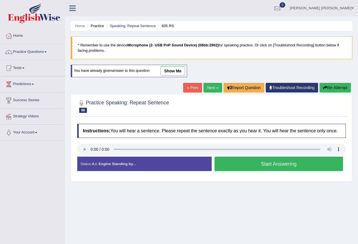
click at [172, 71] on link "show me" at bounding box center [172, 71] width 25 height 10
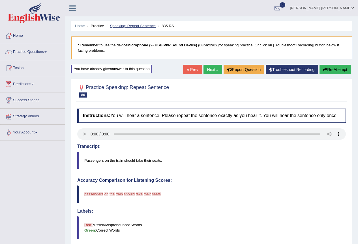
click at [149, 24] on link "Speaking: Repeat Sentence" at bounding box center [133, 26] width 46 height 4
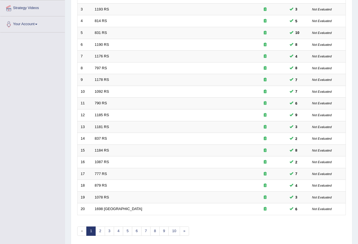
scroll to position [130, 0]
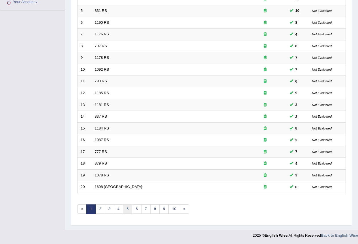
click at [129, 210] on link "5" at bounding box center [127, 208] width 9 height 9
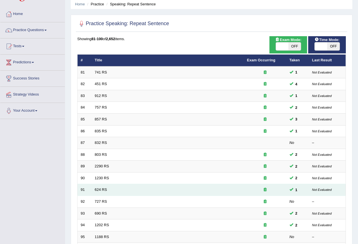
scroll to position [28, 0]
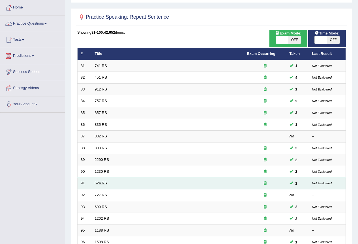
click at [96, 184] on link "624 RS" at bounding box center [101, 183] width 12 height 4
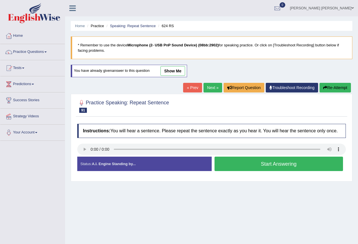
click at [171, 69] on link "show me" at bounding box center [172, 71] width 25 height 10
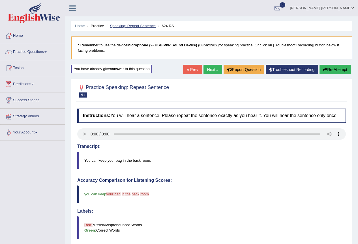
click at [135, 27] on link "Speaking: Repeat Sentence" at bounding box center [133, 26] width 46 height 4
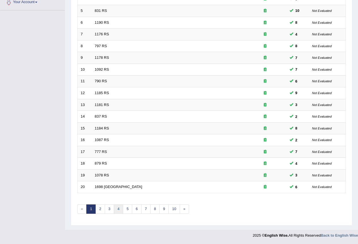
click at [121, 210] on link "4" at bounding box center [118, 208] width 9 height 9
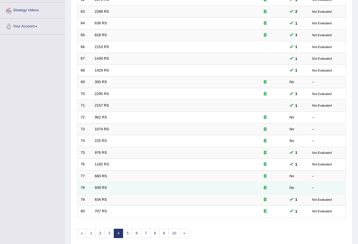
scroll to position [130, 0]
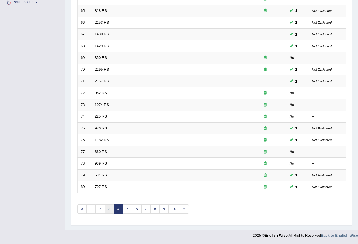
click at [108, 211] on link "3" at bounding box center [109, 208] width 9 height 9
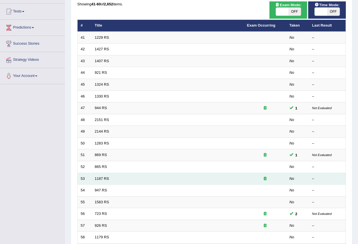
scroll to position [130, 0]
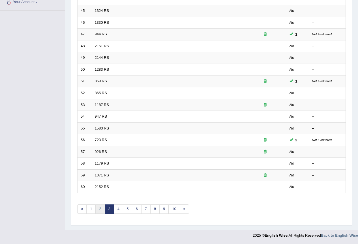
click at [99, 208] on link "2" at bounding box center [99, 208] width 9 height 9
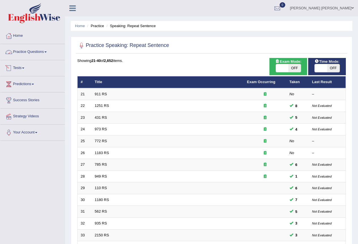
click at [28, 53] on link "Practice Questions" at bounding box center [32, 51] width 64 height 14
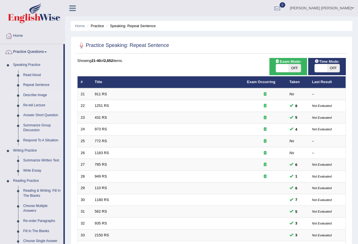
click at [36, 93] on link "Describe Image" at bounding box center [42, 95] width 43 height 10
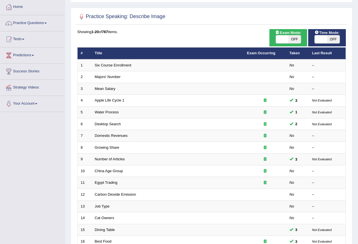
scroll to position [28, 0]
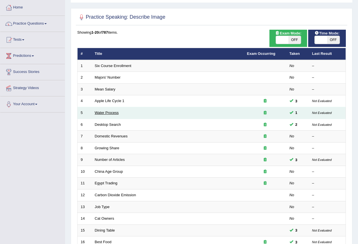
click at [115, 112] on link "Water Process" at bounding box center [107, 113] width 24 height 4
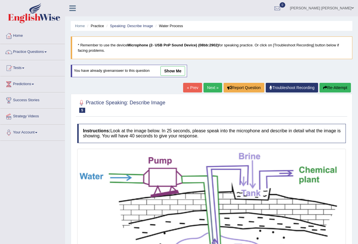
click at [172, 71] on link "show me" at bounding box center [172, 71] width 25 height 10
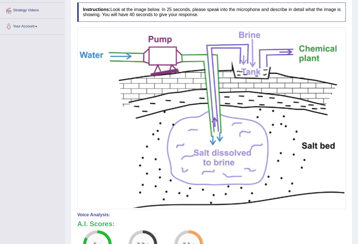
scroll to position [3, 0]
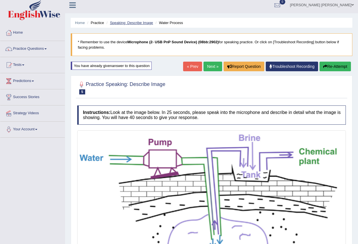
click at [135, 22] on link "Speaking: Describe Image" at bounding box center [131, 23] width 43 height 4
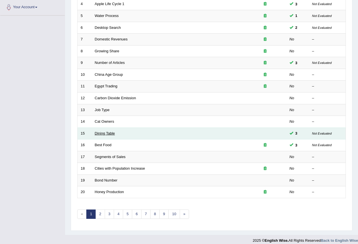
scroll to position [130, 0]
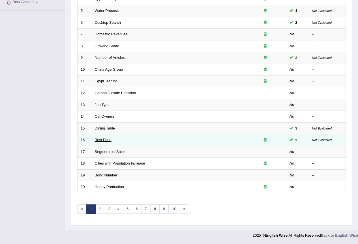
click at [106, 141] on link "Best Food" at bounding box center [103, 140] width 17 height 4
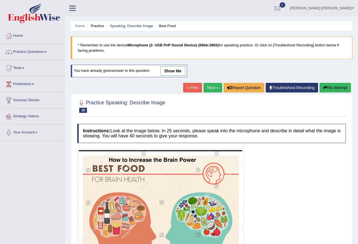
click at [176, 73] on link "show me" at bounding box center [172, 71] width 25 height 10
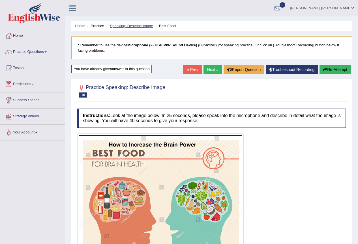
click at [134, 26] on link "Speaking: Describe Image" at bounding box center [131, 26] width 43 height 4
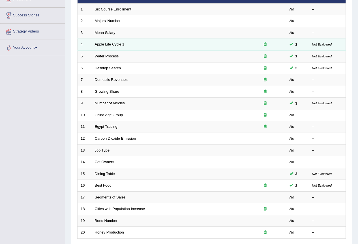
click at [116, 42] on link "Apple Life Cycle 1" at bounding box center [110, 44] width 30 height 4
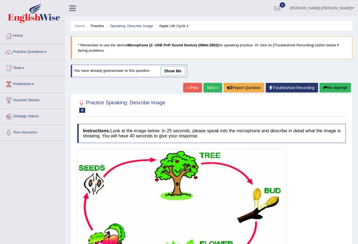
click at [168, 74] on link "show me" at bounding box center [172, 71] width 25 height 10
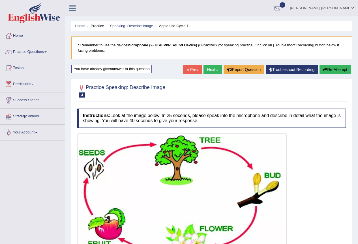
click at [209, 67] on link "Next »" at bounding box center [212, 70] width 19 height 10
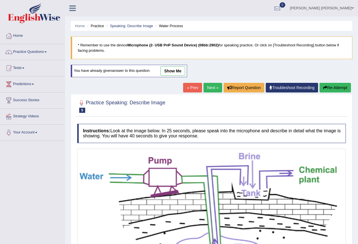
click at [208, 86] on link "Next »" at bounding box center [212, 88] width 19 height 10
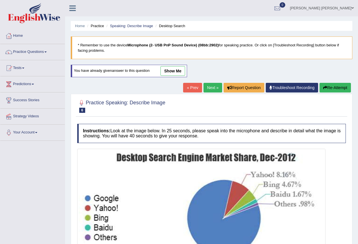
drag, startPoint x: 180, startPoint y: 73, endPoint x: 172, endPoint y: 81, distance: 11.2
click at [180, 73] on link "show me" at bounding box center [172, 71] width 25 height 10
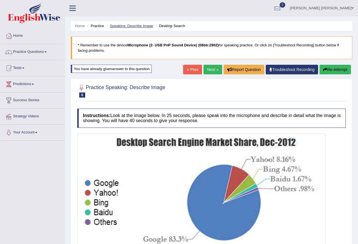
click at [132, 26] on link "Speaking: Describe Image" at bounding box center [131, 26] width 43 height 4
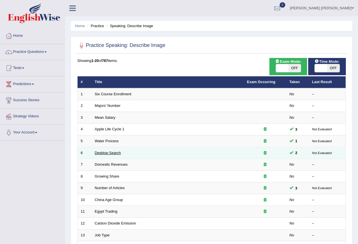
click at [108, 154] on link "Desktop Search" at bounding box center [108, 153] width 26 height 4
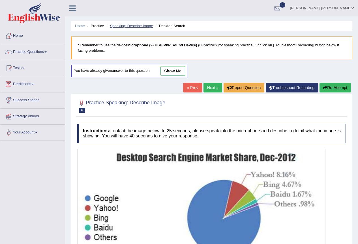
click at [118, 27] on link "Speaking: Describe Image" at bounding box center [131, 26] width 43 height 4
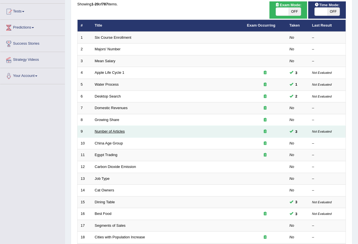
click at [113, 131] on link "Number of Articles" at bounding box center [110, 131] width 30 height 4
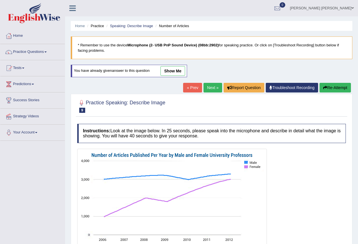
click at [171, 71] on link "show me" at bounding box center [172, 71] width 25 height 10
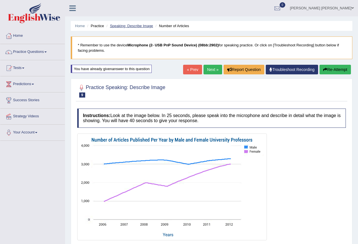
click at [135, 26] on link "Speaking: Describe Image" at bounding box center [131, 26] width 43 height 4
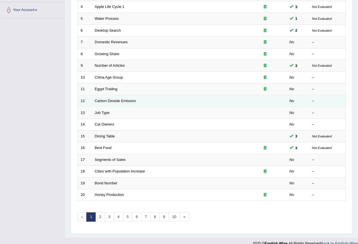
scroll to position [130, 0]
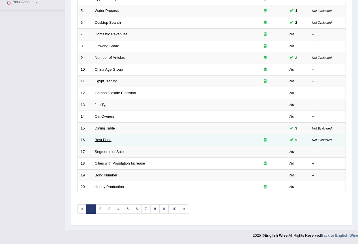
click at [105, 141] on link "Best Food" at bounding box center [103, 140] width 17 height 4
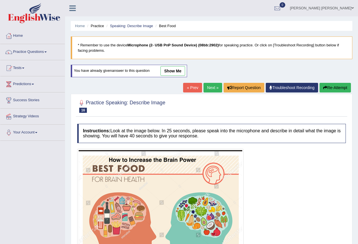
click at [172, 71] on link "show me" at bounding box center [172, 71] width 25 height 10
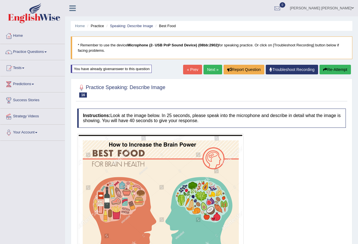
click at [126, 23] on li "Speaking: Describe Image" at bounding box center [129, 25] width 48 height 5
click at [128, 25] on link "Speaking: Describe Image" at bounding box center [131, 26] width 43 height 4
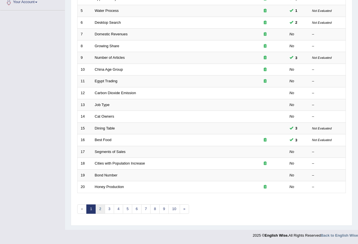
click at [100, 210] on link "2" at bounding box center [99, 208] width 9 height 9
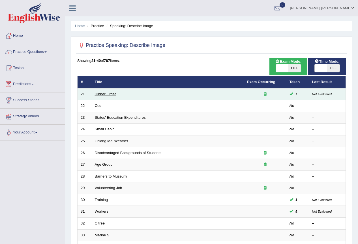
click at [105, 93] on link "Dinner Order" at bounding box center [105, 94] width 21 height 4
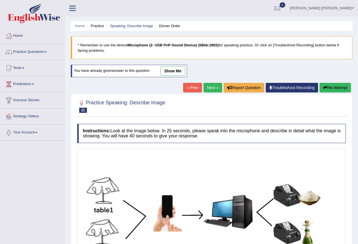
click at [171, 71] on link "show me" at bounding box center [172, 71] width 25 height 10
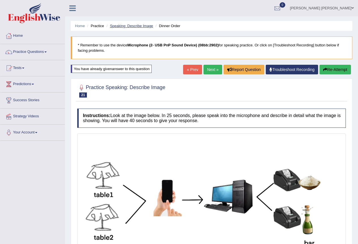
click at [120, 25] on link "Speaking: Describe Image" at bounding box center [131, 26] width 43 height 4
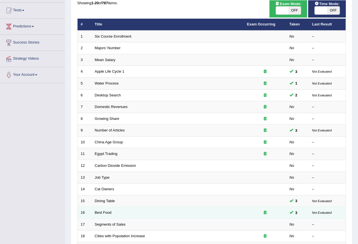
scroll to position [130, 0]
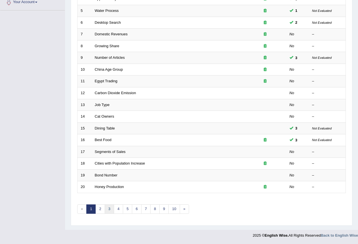
click at [105, 210] on link "3" at bounding box center [109, 208] width 9 height 9
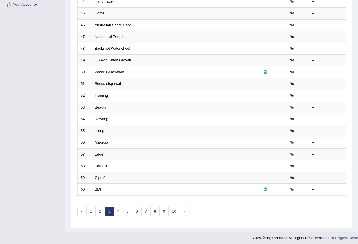
scroll to position [130, 0]
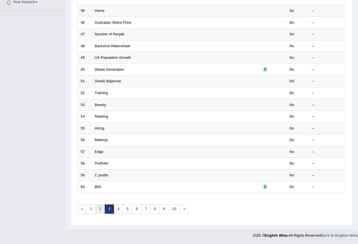
click at [101, 207] on link "2" at bounding box center [99, 208] width 9 height 9
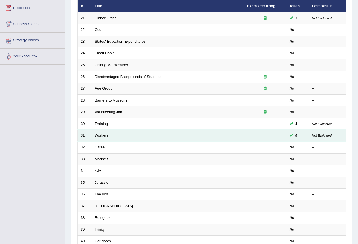
scroll to position [85, 0]
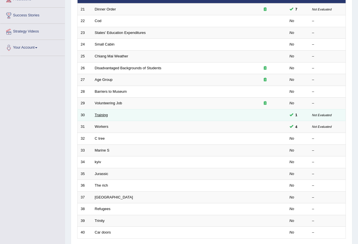
click at [104, 116] on link "Training" at bounding box center [101, 115] width 13 height 4
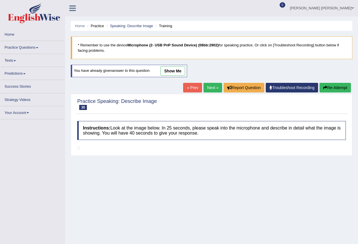
click at [168, 68] on link "show me" at bounding box center [172, 71] width 25 height 10
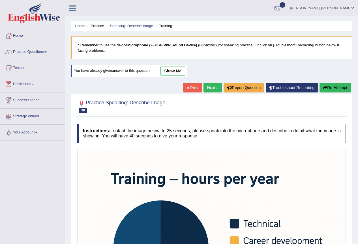
click at [171, 70] on link "show me" at bounding box center [172, 71] width 25 height 10
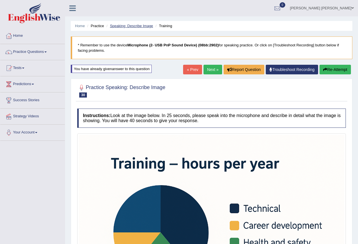
click at [133, 27] on link "Speaking: Describe Image" at bounding box center [131, 26] width 43 height 4
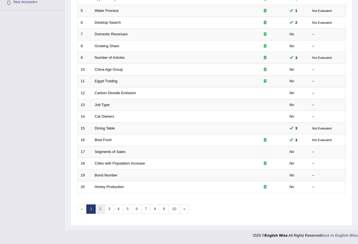
click at [98, 209] on link "2" at bounding box center [99, 208] width 9 height 9
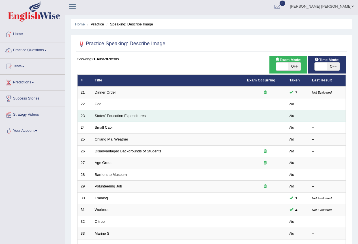
scroll to position [85, 0]
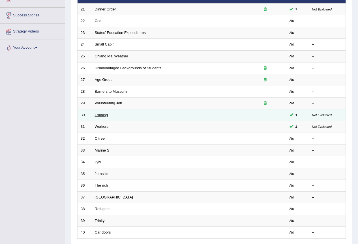
click at [104, 116] on link "Training" at bounding box center [101, 115] width 13 height 4
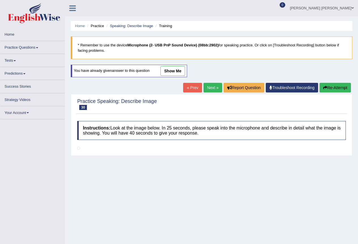
click at [169, 70] on link "show me" at bounding box center [172, 71] width 25 height 10
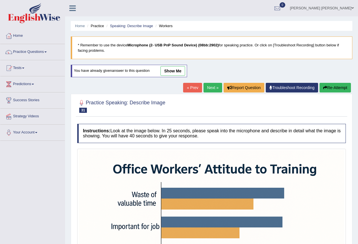
click at [180, 69] on link "show me" at bounding box center [172, 71] width 25 height 10
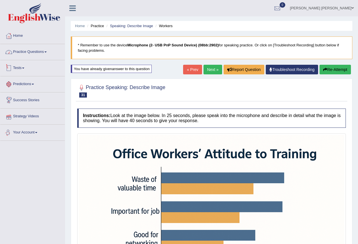
click at [32, 54] on link "Practice Questions" at bounding box center [32, 51] width 64 height 14
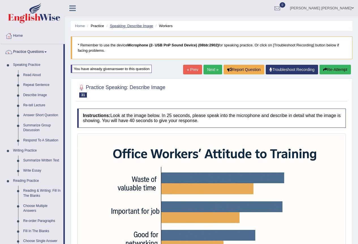
click at [129, 27] on link "Speaking: Describe Image" at bounding box center [131, 26] width 43 height 4
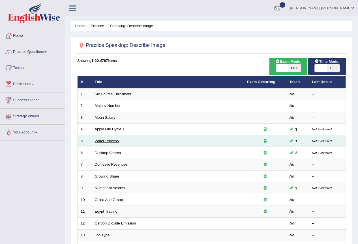
click at [114, 143] on link "Water Process" at bounding box center [107, 141] width 24 height 4
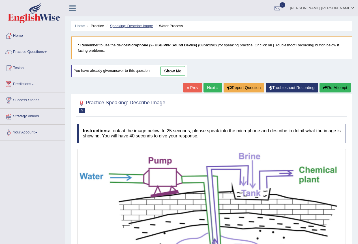
click at [122, 24] on link "Speaking: Describe Image" at bounding box center [131, 26] width 43 height 4
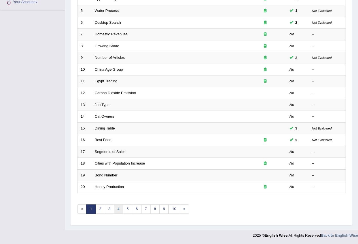
click at [117, 212] on link "4" at bounding box center [118, 208] width 9 height 9
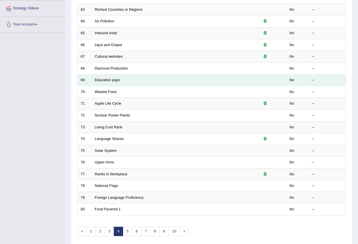
scroll to position [113, 0]
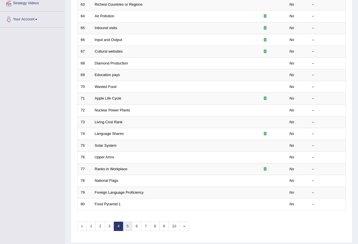
click at [124, 228] on link "5" at bounding box center [127, 226] width 9 height 9
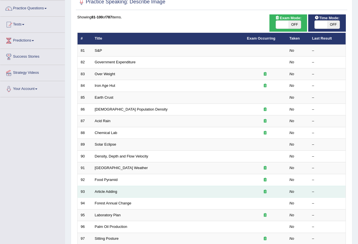
scroll to position [113, 0]
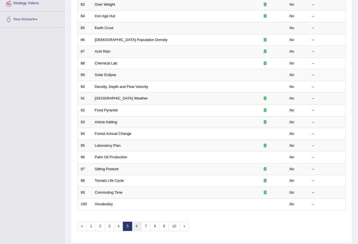
click at [136, 226] on link "6" at bounding box center [136, 226] width 9 height 9
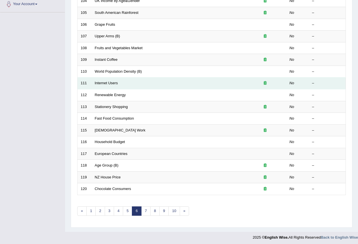
scroll to position [130, 0]
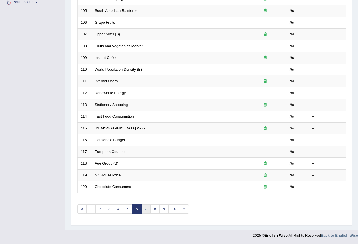
click at [143, 212] on link "7" at bounding box center [145, 208] width 9 height 9
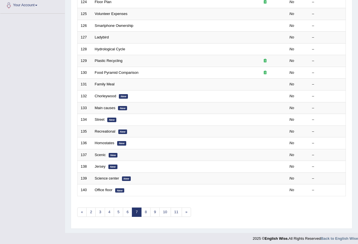
scroll to position [130, 0]
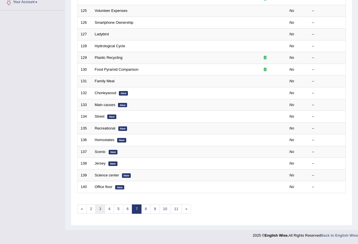
click at [100, 210] on link "3" at bounding box center [99, 208] width 9 height 9
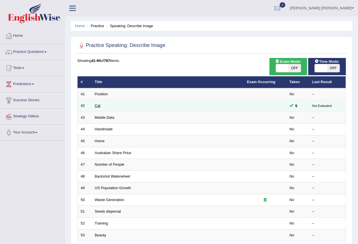
click at [98, 106] on link "Cat" at bounding box center [98, 105] width 6 height 4
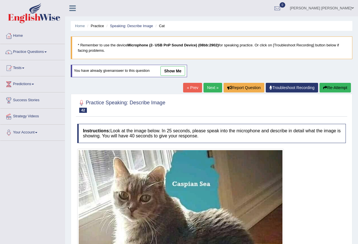
click at [170, 70] on link "show me" at bounding box center [172, 71] width 25 height 10
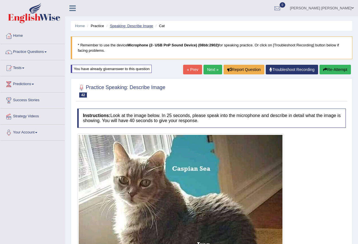
click at [144, 26] on link "Speaking: Describe Image" at bounding box center [131, 26] width 43 height 4
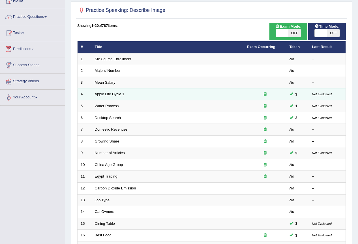
scroll to position [85, 0]
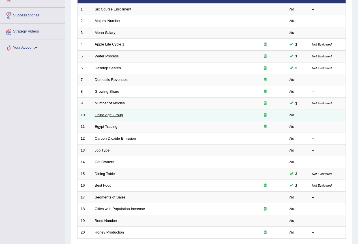
click at [110, 115] on link "China Age Group" at bounding box center [109, 115] width 28 height 4
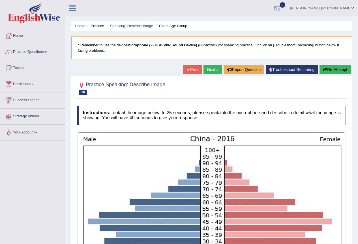
click at [206, 70] on link "Next »" at bounding box center [212, 70] width 19 height 10
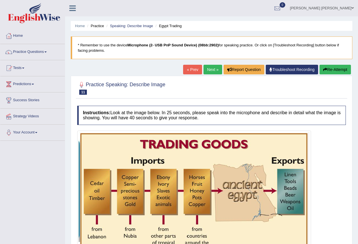
click at [209, 69] on link "Next »" at bounding box center [212, 70] width 19 height 10
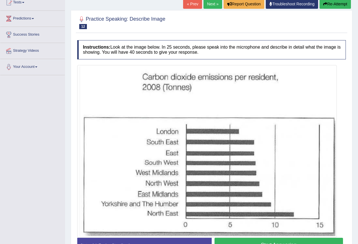
scroll to position [18, 0]
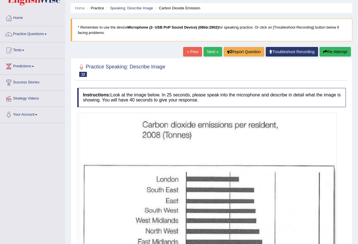
click at [212, 54] on link "Next »" at bounding box center [212, 52] width 19 height 10
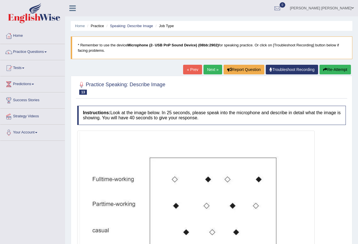
click at [192, 66] on link "« Prev" at bounding box center [192, 70] width 19 height 10
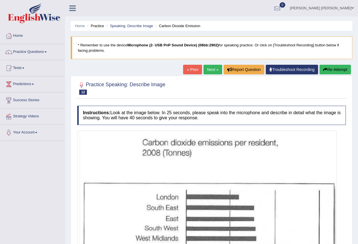
click at [191, 72] on link "« Prev" at bounding box center [192, 70] width 19 height 10
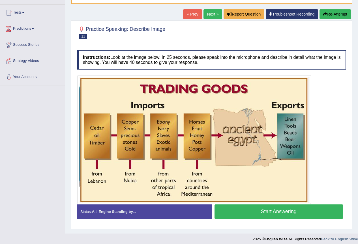
scroll to position [59, 0]
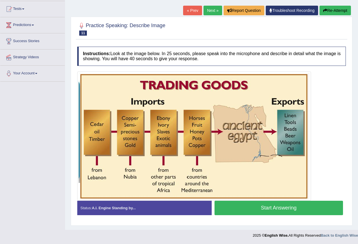
click at [178, 118] on img at bounding box center [194, 136] width 231 height 126
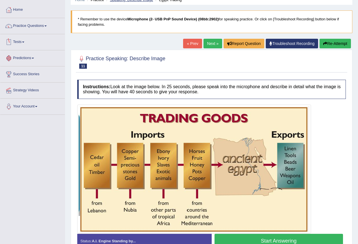
scroll to position [0, 0]
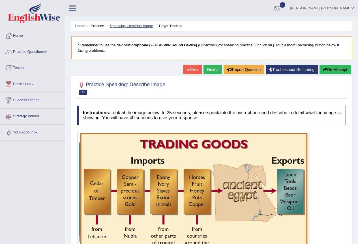
click at [138, 28] on link "Speaking: Describe Image" at bounding box center [131, 26] width 43 height 4
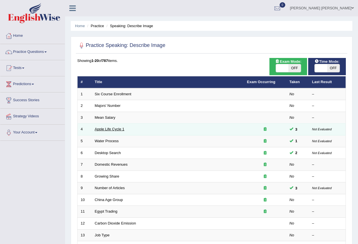
click at [112, 129] on link "Apple Life Cycle 1" at bounding box center [110, 129] width 30 height 4
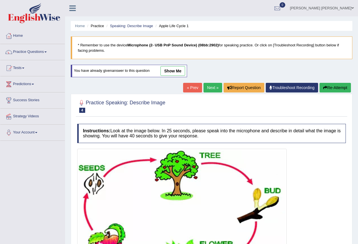
click at [173, 72] on link "show me" at bounding box center [172, 71] width 25 height 10
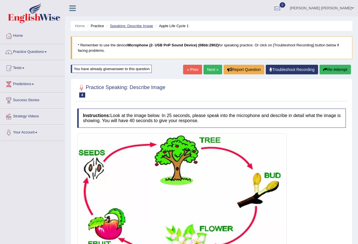
click at [139, 25] on link "Speaking: Describe Image" at bounding box center [131, 26] width 43 height 4
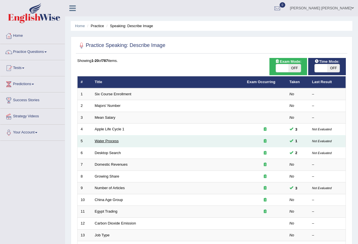
click at [111, 142] on link "Water Process" at bounding box center [107, 141] width 24 height 4
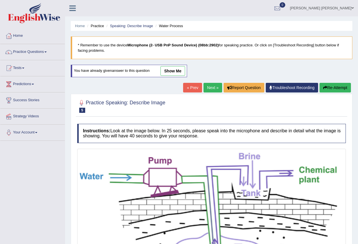
drag, startPoint x: 171, startPoint y: 70, endPoint x: 154, endPoint y: 93, distance: 28.6
click at [171, 70] on link "show me" at bounding box center [172, 71] width 25 height 10
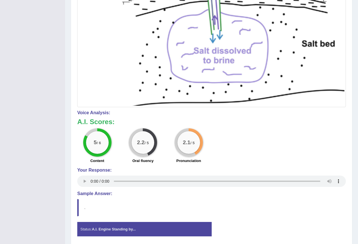
scroll to position [31, 0]
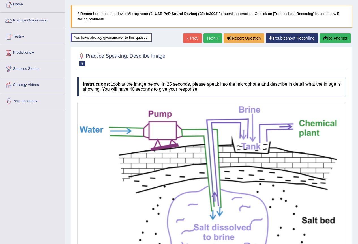
click at [330, 39] on button "Re-Attempt" at bounding box center [334, 38] width 31 height 10
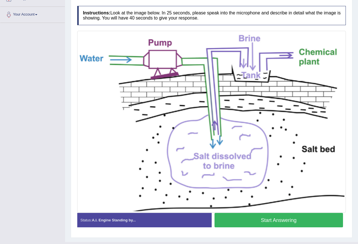
scroll to position [130, 0]
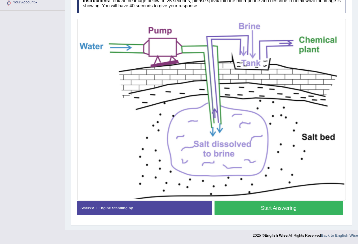
click at [279, 208] on button "Start Answering" at bounding box center [278, 208] width 129 height 14
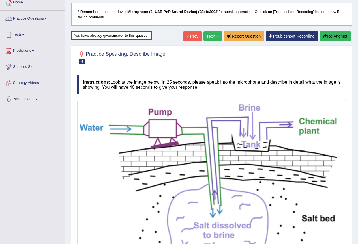
scroll to position [120, 0]
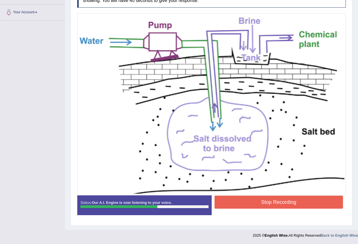
click at [293, 203] on button "Stop Recording" at bounding box center [278, 202] width 129 height 13
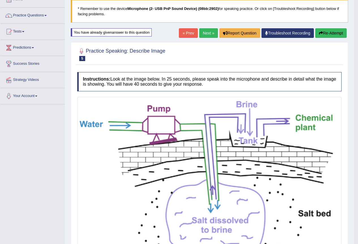
scroll to position [34, 0]
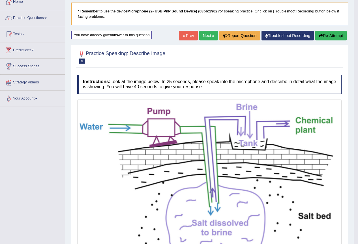
click at [323, 36] on button "Re-Attempt" at bounding box center [330, 36] width 31 height 10
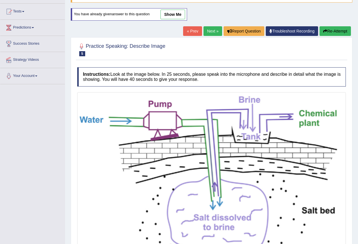
scroll to position [85, 0]
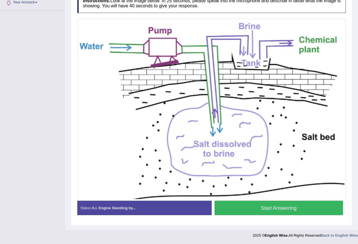
click at [299, 210] on button "Start Answering" at bounding box center [278, 208] width 129 height 14
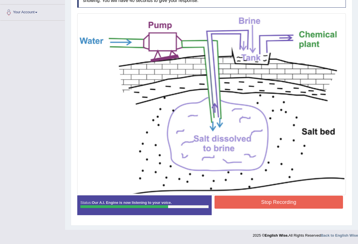
click at [302, 202] on button "Stop Recording" at bounding box center [278, 202] width 129 height 13
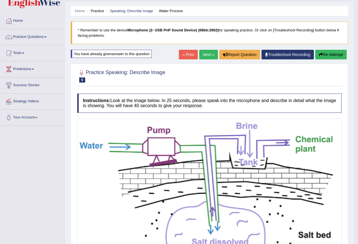
scroll to position [0, 0]
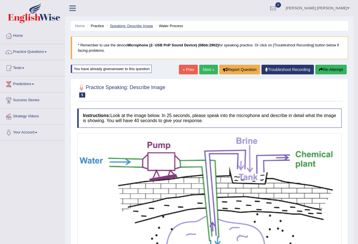
click at [123, 24] on link "Speaking: Describe Image" at bounding box center [131, 26] width 43 height 4
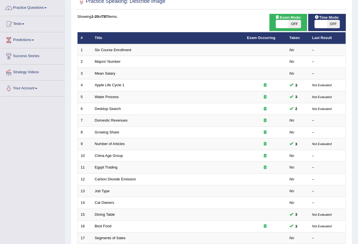
scroll to position [57, 0]
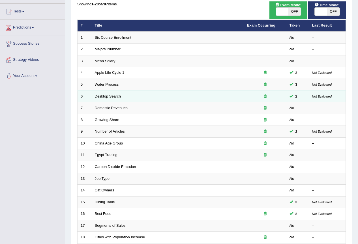
click at [107, 97] on link "Desktop Search" at bounding box center [108, 96] width 26 height 4
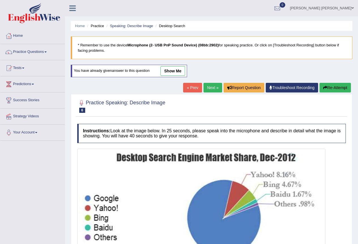
click at [171, 70] on link "show me" at bounding box center [172, 71] width 25 height 10
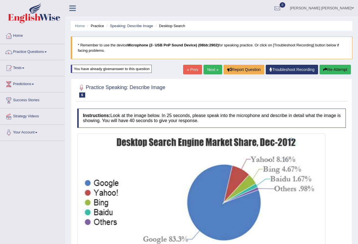
click at [212, 69] on link "Next »" at bounding box center [212, 70] width 19 height 10
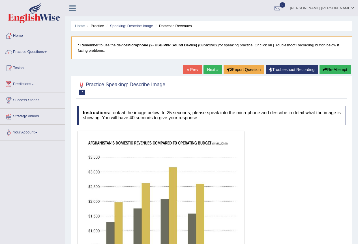
click at [206, 69] on link "Next »" at bounding box center [212, 70] width 19 height 10
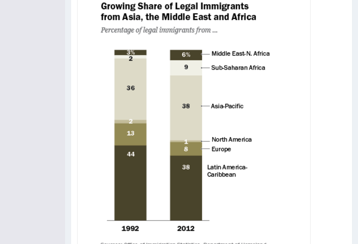
scroll to position [34, 0]
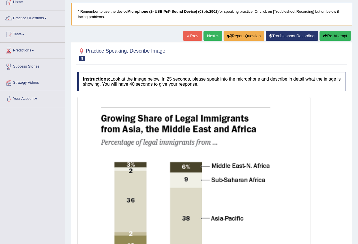
click at [206, 36] on link "Next »" at bounding box center [212, 36] width 19 height 10
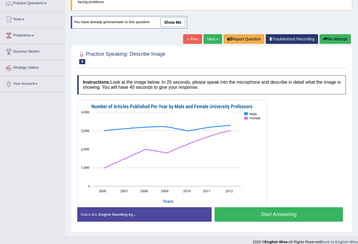
scroll to position [55, 0]
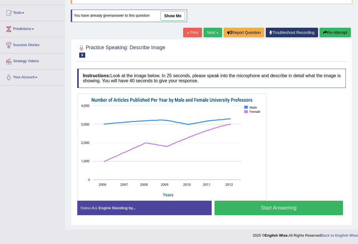
click at [171, 13] on link "show me" at bounding box center [172, 16] width 25 height 10
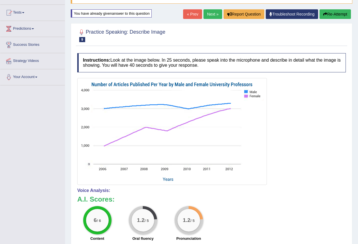
scroll to position [0, 0]
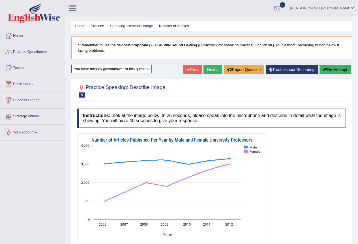
click at [210, 68] on link "Next »" at bounding box center [212, 70] width 19 height 10
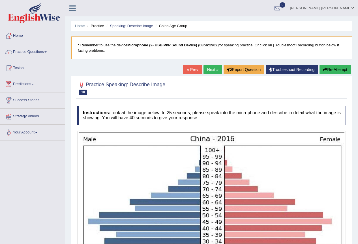
click at [216, 70] on link "Next »" at bounding box center [212, 70] width 19 height 10
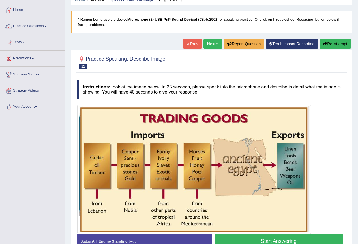
scroll to position [59, 0]
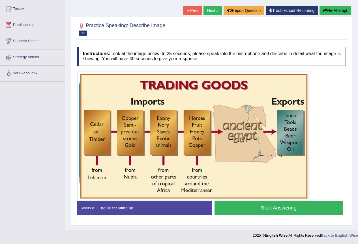
click at [209, 10] on link "Next »" at bounding box center [212, 11] width 19 height 10
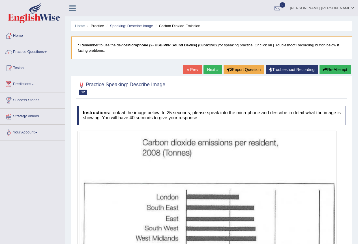
click at [210, 69] on link "Next »" at bounding box center [212, 70] width 19 height 10
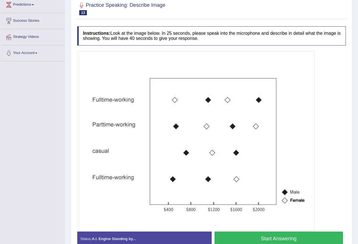
scroll to position [110, 0]
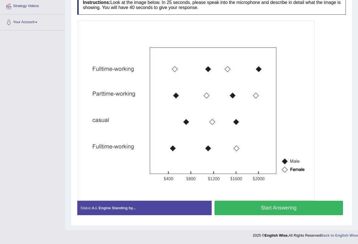
click at [264, 209] on button "Start Answering" at bounding box center [278, 208] width 129 height 14
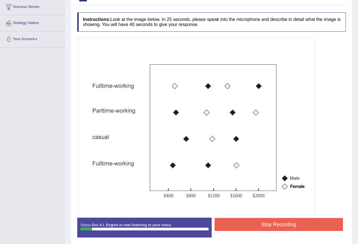
scroll to position [113, 0]
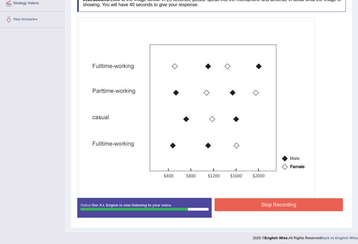
click at [272, 204] on button "Stop Recording" at bounding box center [278, 204] width 129 height 13
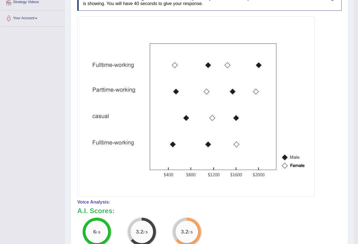
scroll to position [60, 0]
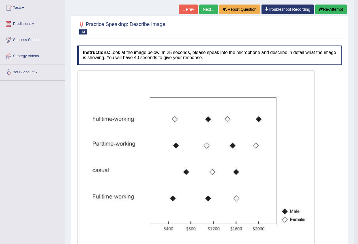
click at [334, 9] on button "Re-Attempt" at bounding box center [330, 10] width 31 height 10
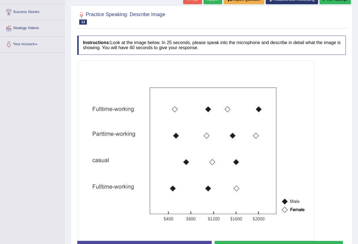
scroll to position [128, 0]
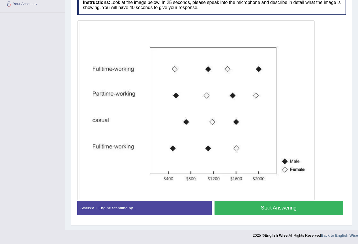
click at [293, 210] on button "Start Answering" at bounding box center [278, 208] width 129 height 14
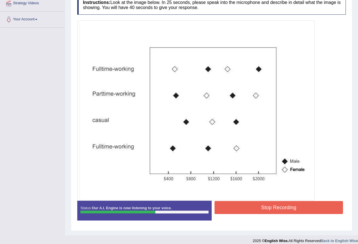
click at [322, 204] on button "Stop Recording" at bounding box center [278, 207] width 129 height 13
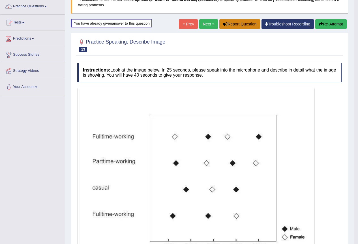
scroll to position [0, 0]
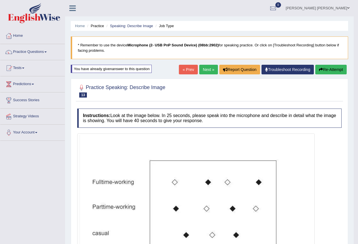
click at [210, 68] on link "Next »" at bounding box center [208, 70] width 19 height 10
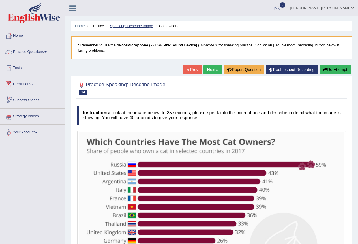
click at [142, 26] on link "Speaking: Describe Image" at bounding box center [131, 26] width 43 height 4
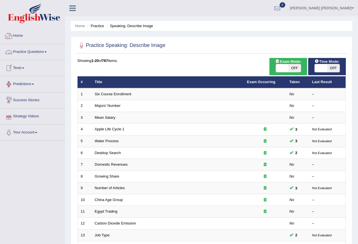
click at [25, 50] on link "Practice Questions" at bounding box center [32, 51] width 64 height 14
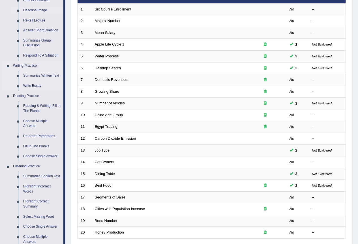
scroll to position [57, 0]
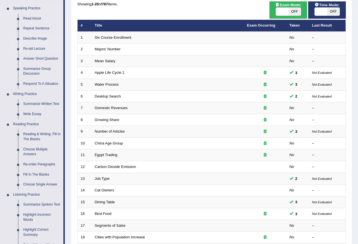
click at [36, 49] on link "Re-tell Lecture" at bounding box center [42, 49] width 43 height 10
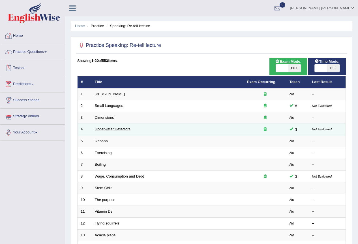
click at [122, 128] on link "Underwater Detectors" at bounding box center [113, 129] width 36 height 4
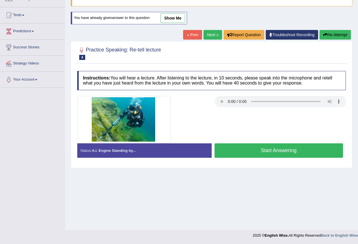
scroll to position [25, 0]
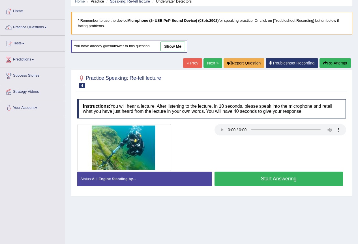
click at [169, 44] on link "show me" at bounding box center [172, 47] width 25 height 10
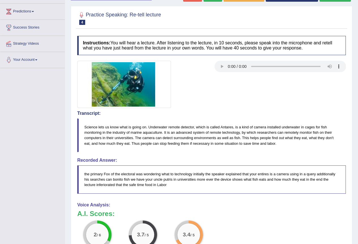
scroll to position [0, 0]
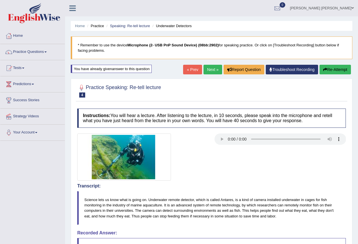
click at [206, 69] on link "Next »" at bounding box center [212, 70] width 19 height 10
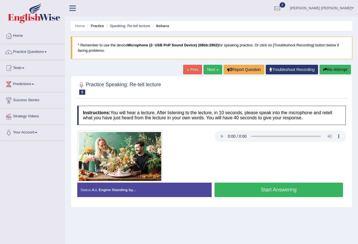
click at [208, 67] on link "Next »" at bounding box center [212, 70] width 19 height 10
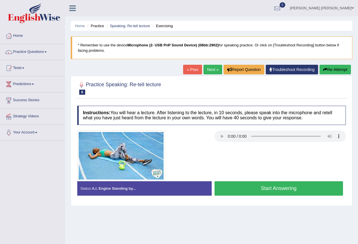
click at [208, 70] on link "Next »" at bounding box center [212, 70] width 19 height 10
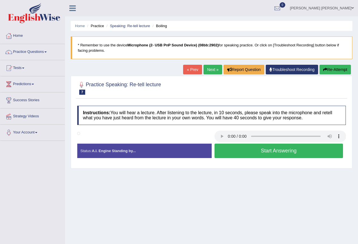
click at [207, 69] on link "Next »" at bounding box center [212, 70] width 19 height 10
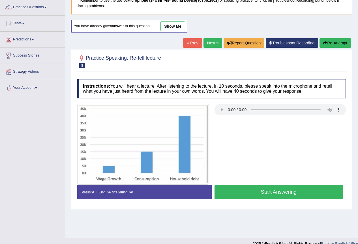
scroll to position [53, 0]
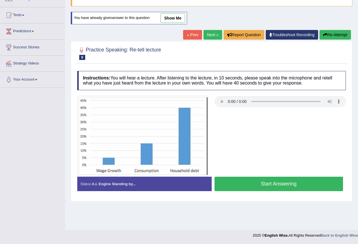
click at [173, 16] on link "show me" at bounding box center [172, 18] width 25 height 10
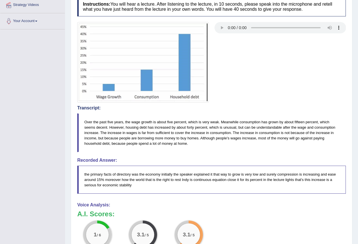
scroll to position [27, 0]
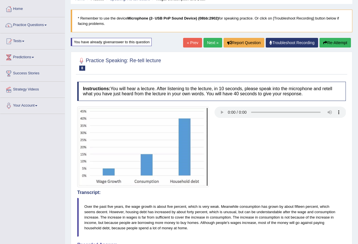
click at [213, 41] on link "Next »" at bounding box center [212, 43] width 19 height 10
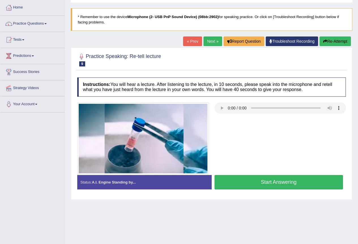
scroll to position [53, 0]
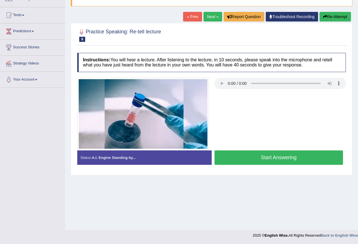
click at [211, 17] on link "Next »" at bounding box center [212, 17] width 19 height 10
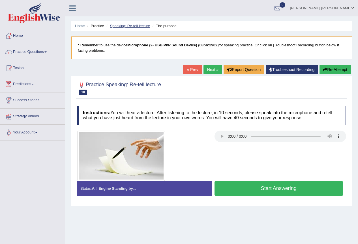
click at [142, 27] on link "Speaking: Re-tell lecture" at bounding box center [130, 26] width 40 height 4
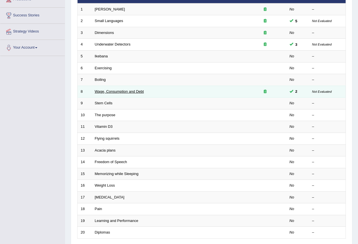
click at [123, 92] on link "Wage, Consumption and Debt" at bounding box center [119, 91] width 49 height 4
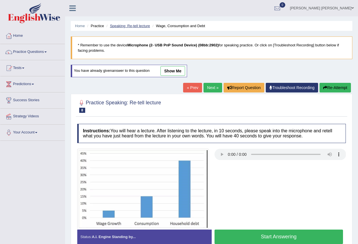
click at [120, 26] on link "Speaking: Re-tell lecture" at bounding box center [130, 26] width 40 height 4
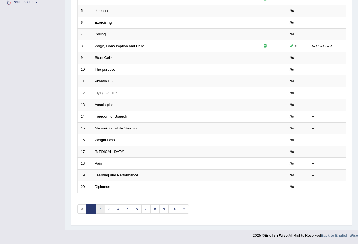
click at [101, 209] on link "2" at bounding box center [99, 208] width 9 height 9
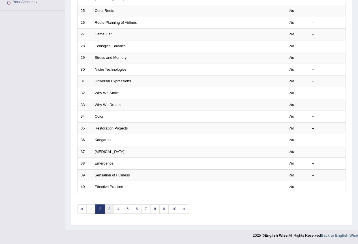
click at [107, 210] on link "3" at bounding box center [109, 208] width 9 height 9
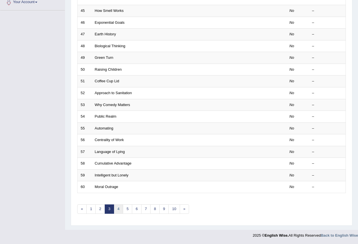
click at [118, 210] on link "4" at bounding box center [118, 208] width 9 height 9
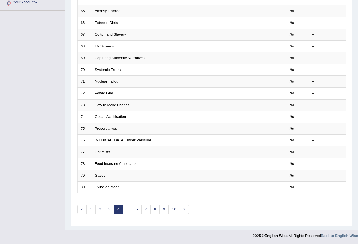
scroll to position [130, 0]
click at [125, 209] on link "5" at bounding box center [127, 208] width 9 height 9
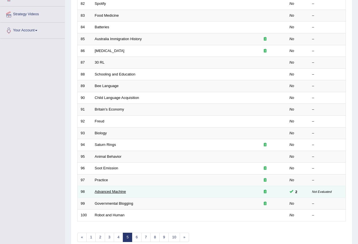
click at [109, 192] on link "Advanced Machine" at bounding box center [110, 191] width 31 height 4
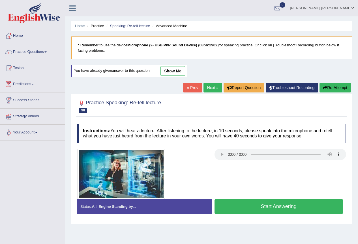
click at [176, 73] on link "show me" at bounding box center [172, 71] width 25 height 10
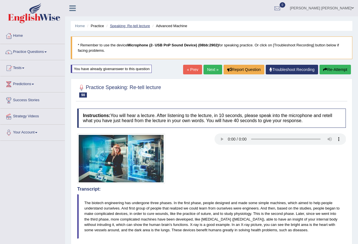
click at [138, 26] on link "Speaking: Re-tell lecture" at bounding box center [130, 26] width 40 height 4
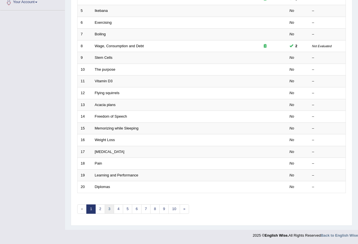
click at [107, 210] on link "3" at bounding box center [109, 208] width 9 height 9
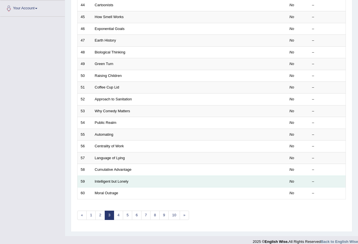
scroll to position [130, 0]
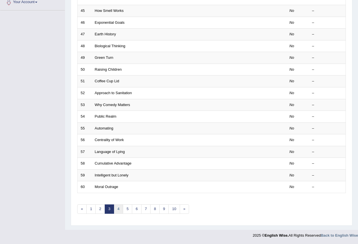
click at [120, 208] on link "4" at bounding box center [118, 208] width 9 height 9
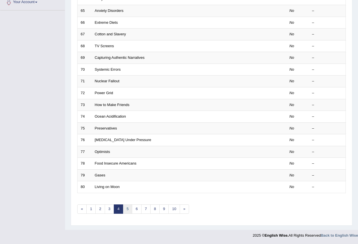
click at [126, 209] on link "5" at bounding box center [127, 208] width 9 height 9
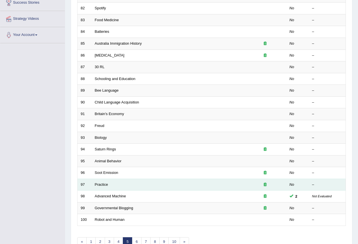
scroll to position [130, 0]
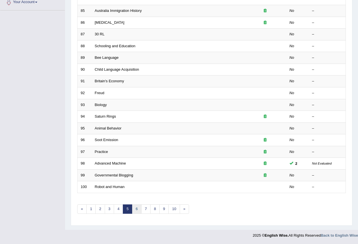
click at [135, 209] on link "6" at bounding box center [136, 208] width 9 height 9
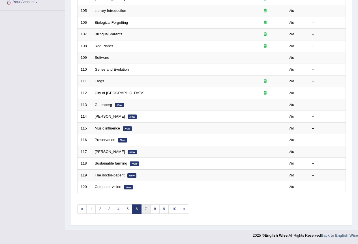
click at [144, 209] on link "7" at bounding box center [145, 208] width 9 height 9
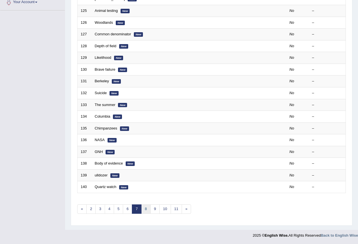
click at [146, 211] on link "8" at bounding box center [145, 208] width 9 height 9
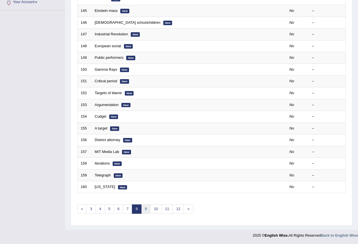
click at [147, 210] on link "9" at bounding box center [145, 208] width 9 height 9
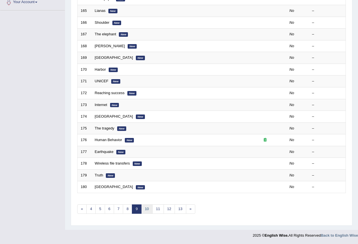
click at [147, 210] on link "10" at bounding box center [146, 208] width 11 height 9
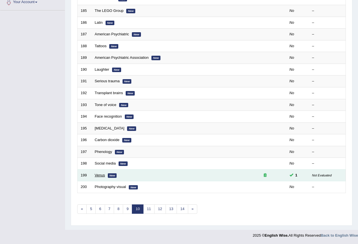
click at [103, 175] on link "Venus" at bounding box center [100, 175] width 10 height 4
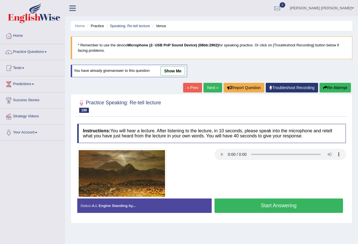
click at [171, 69] on link "show me" at bounding box center [172, 71] width 25 height 10
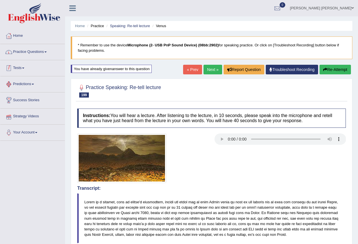
click at [29, 49] on link "Practice Questions" at bounding box center [32, 51] width 64 height 14
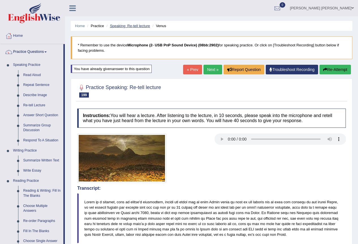
click at [142, 25] on link "Speaking: Re-tell lecture" at bounding box center [130, 26] width 40 height 4
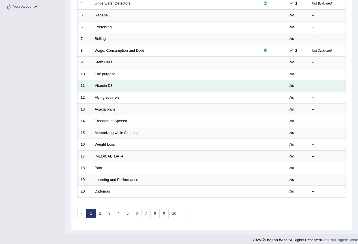
scroll to position [130, 0]
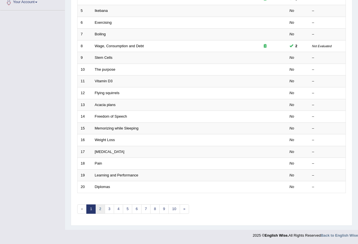
click at [100, 208] on link "2" at bounding box center [99, 208] width 9 height 9
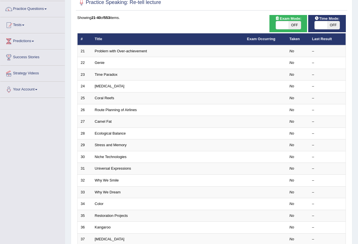
scroll to position [130, 0]
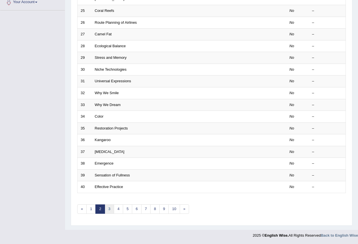
click at [110, 211] on link "3" at bounding box center [109, 208] width 9 height 9
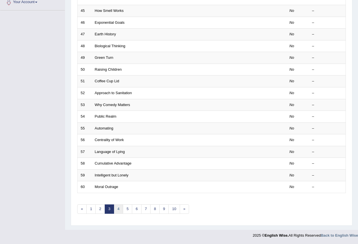
click at [117, 211] on link "4" at bounding box center [118, 208] width 9 height 9
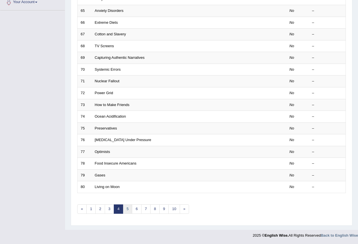
click at [128, 209] on link "5" at bounding box center [127, 208] width 9 height 9
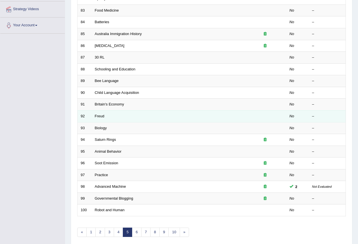
scroll to position [130, 0]
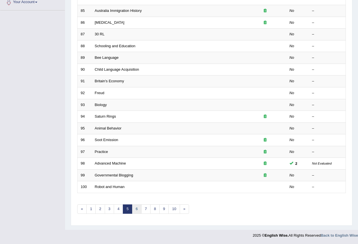
click at [138, 210] on link "6" at bounding box center [136, 208] width 9 height 9
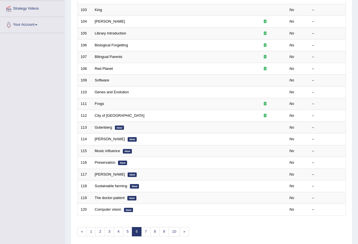
scroll to position [130, 0]
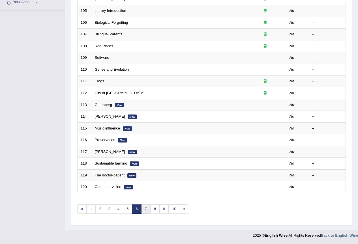
click at [144, 210] on link "7" at bounding box center [145, 208] width 9 height 9
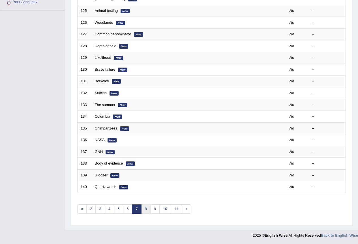
click at [144, 209] on link "8" at bounding box center [145, 208] width 9 height 9
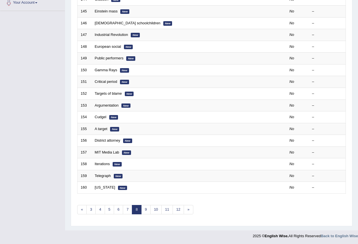
scroll to position [130, 0]
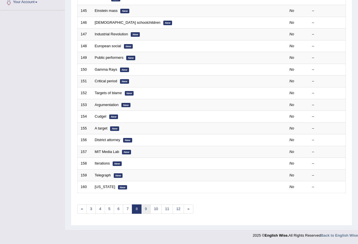
click at [144, 211] on link "9" at bounding box center [145, 208] width 9 height 9
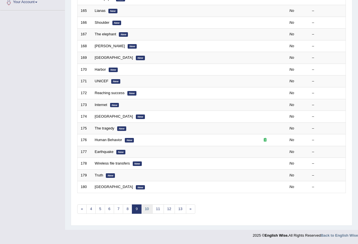
click at [148, 210] on link "10" at bounding box center [146, 208] width 11 height 9
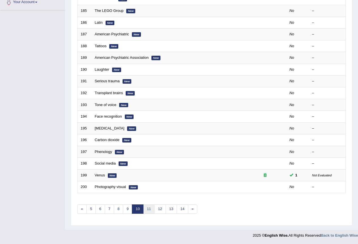
click at [146, 209] on link "11" at bounding box center [148, 208] width 11 height 9
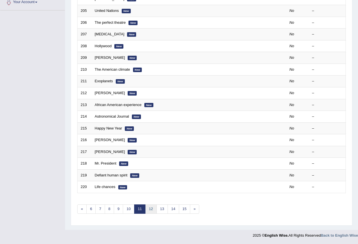
click at [153, 209] on link "12" at bounding box center [150, 208] width 11 height 9
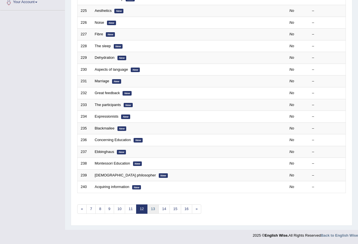
click at [153, 210] on link "13" at bounding box center [152, 208] width 11 height 9
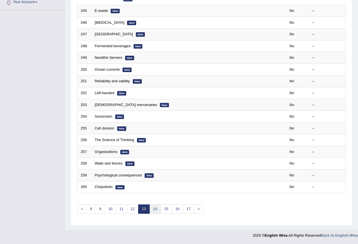
click at [154, 211] on link "14" at bounding box center [154, 208] width 11 height 9
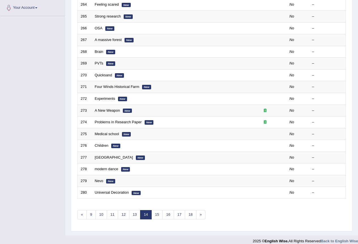
scroll to position [130, 0]
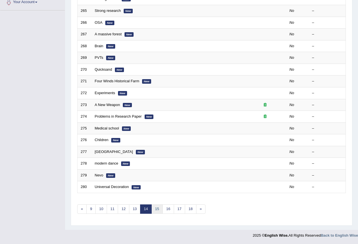
click at [154, 211] on link "15" at bounding box center [156, 208] width 11 height 9
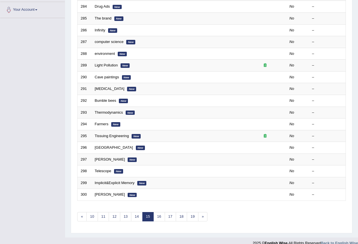
scroll to position [130, 0]
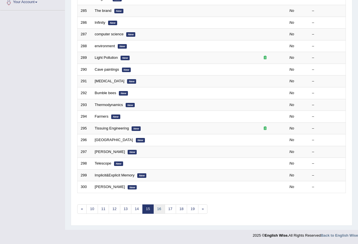
click at [160, 210] on link "16" at bounding box center [158, 208] width 11 height 9
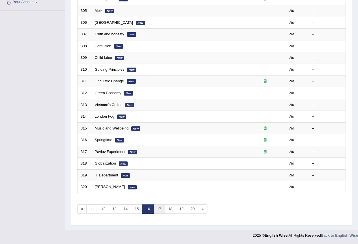
click at [160, 210] on link "17" at bounding box center [158, 208] width 11 height 9
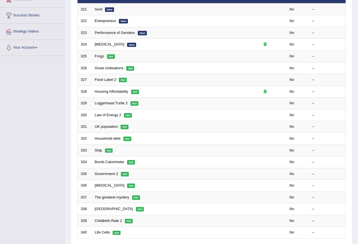
scroll to position [130, 0]
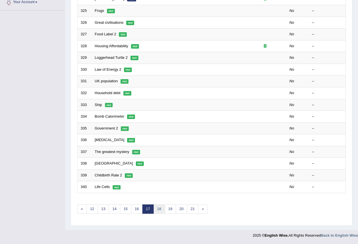
click at [160, 210] on link "18" at bounding box center [158, 208] width 11 height 9
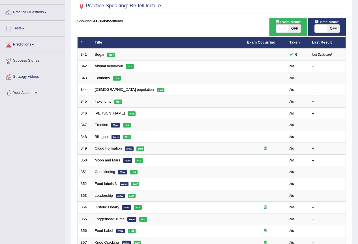
scroll to position [130, 0]
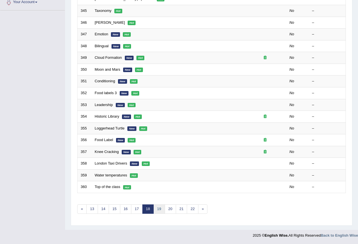
click at [160, 210] on link "19" at bounding box center [158, 208] width 11 height 9
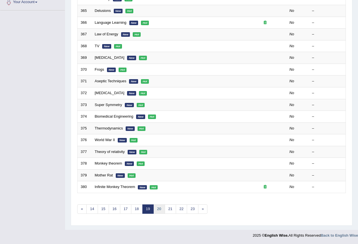
click at [160, 210] on link "20" at bounding box center [158, 208] width 11 height 9
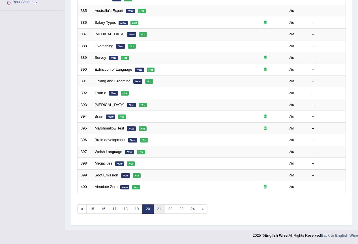
click at [160, 210] on link "21" at bounding box center [158, 208] width 11 height 9
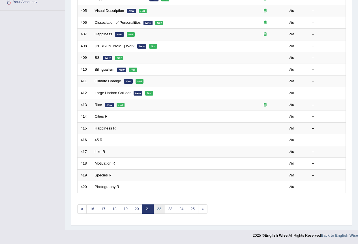
click at [160, 210] on link "22" at bounding box center [158, 208] width 11 height 9
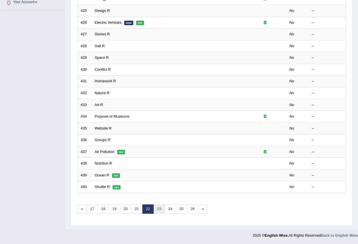
click at [160, 210] on link "23" at bounding box center [158, 208] width 11 height 9
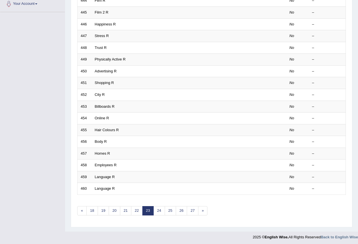
scroll to position [130, 0]
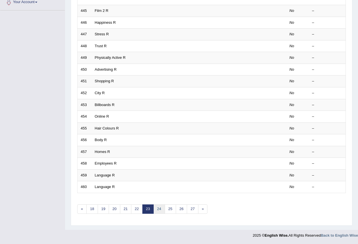
click at [160, 210] on link "24" at bounding box center [158, 208] width 11 height 9
